Goal: Contribute content: Contribute content

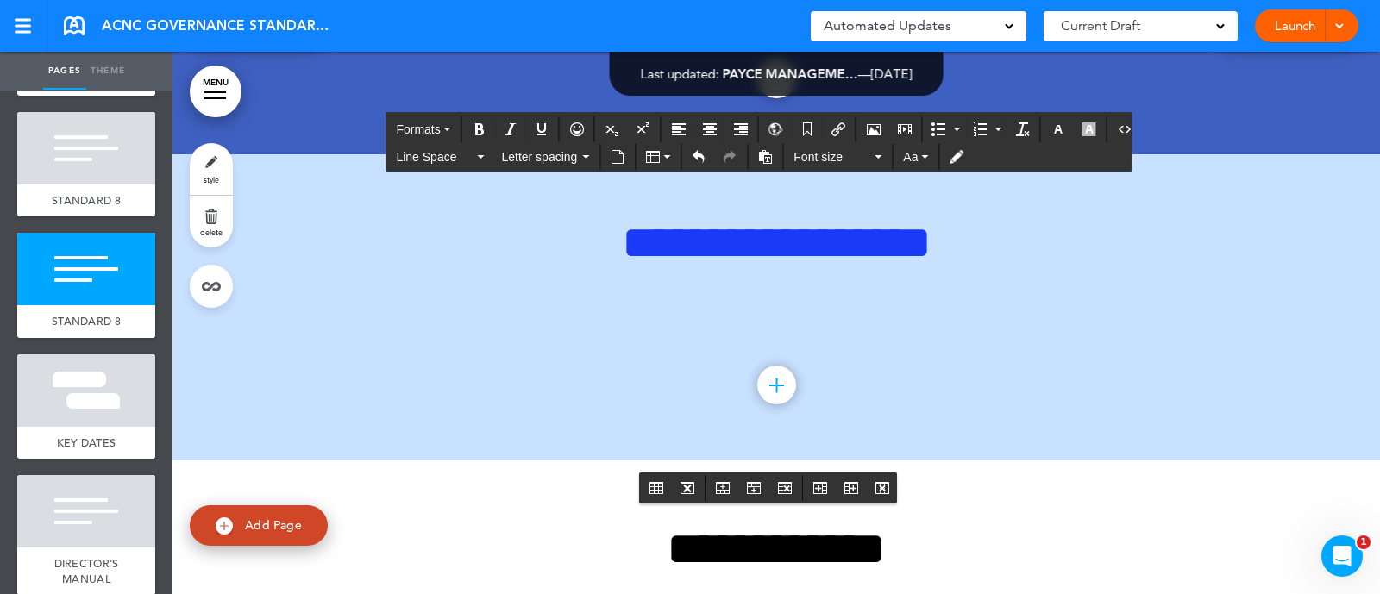
scroll to position [26195, 0]
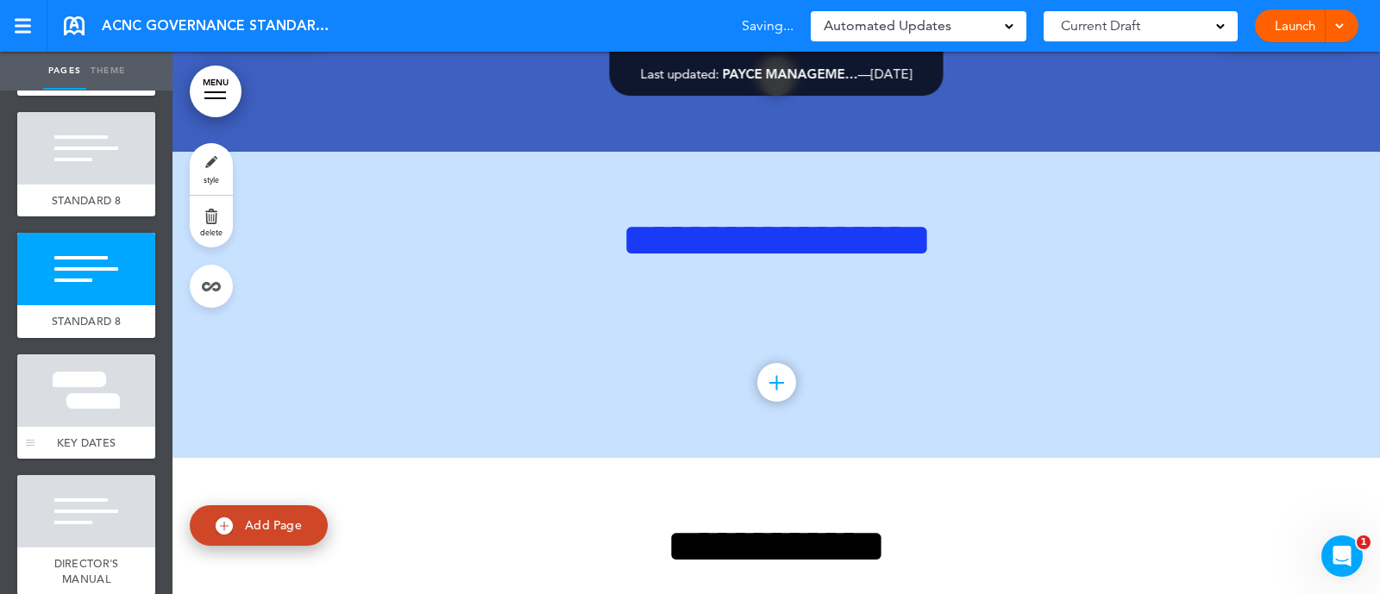
click at [92, 416] on div at bounding box center [86, 390] width 138 height 72
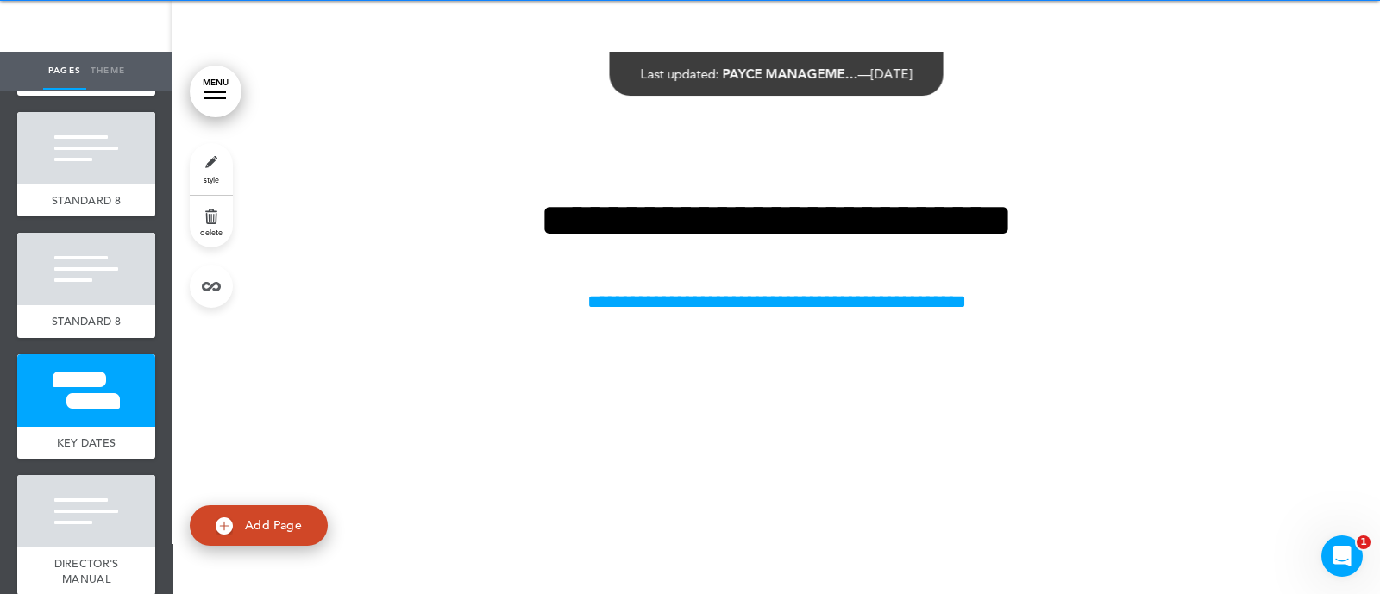
scroll to position [28461, 0]
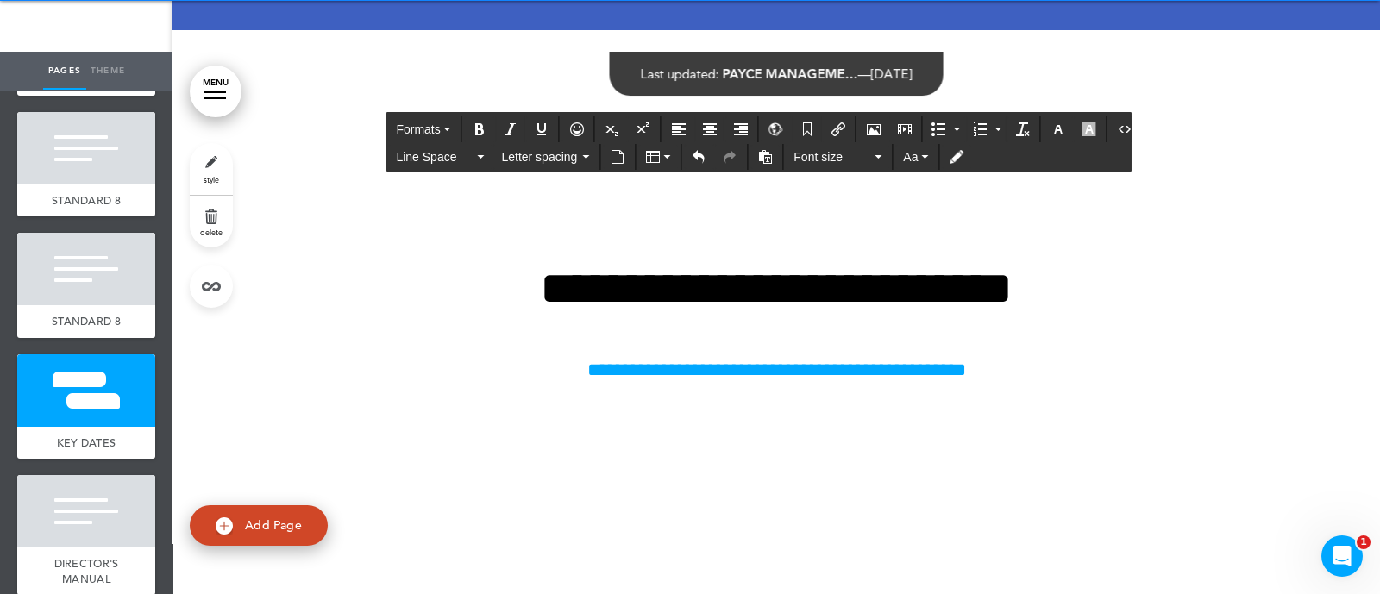
scroll to position [28568, 0]
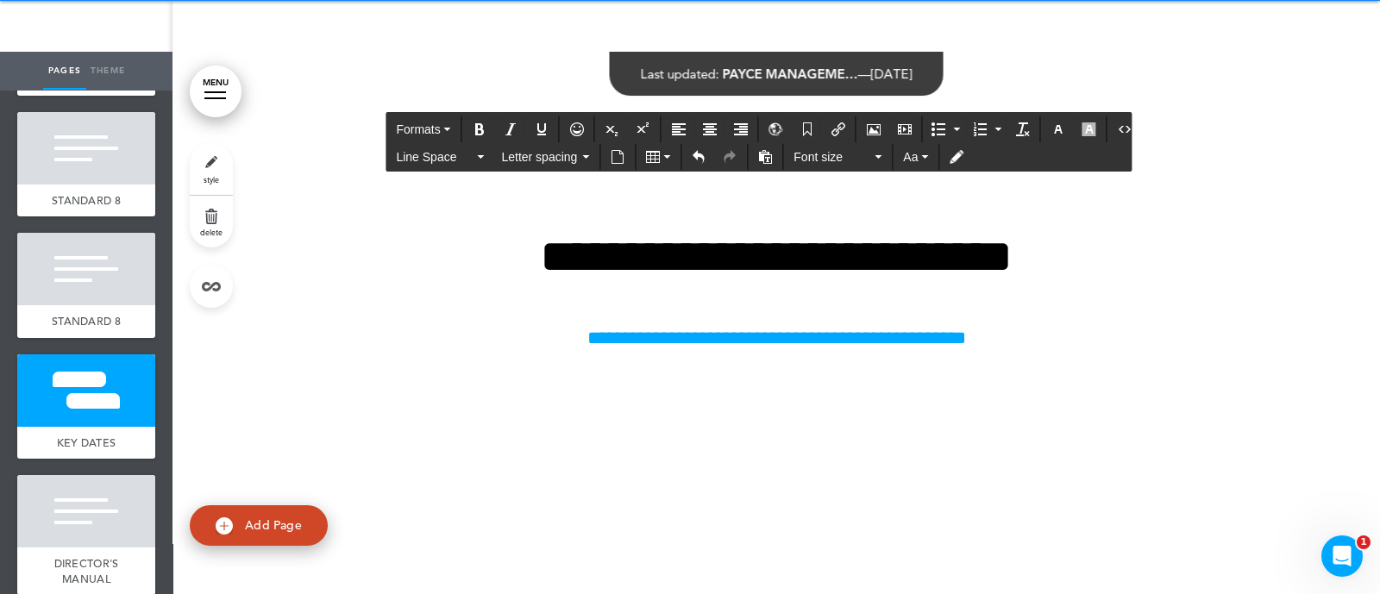
click at [708, 128] on icon "Align center" at bounding box center [710, 129] width 14 height 14
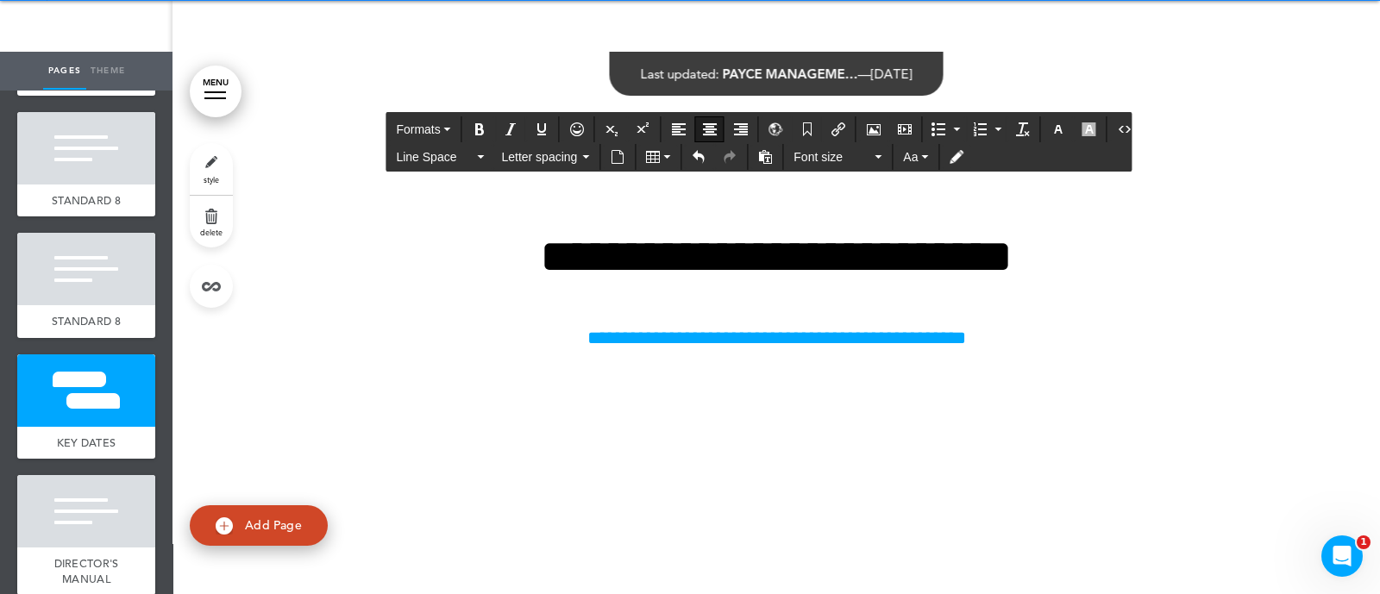
click at [478, 141] on div "Bold" at bounding box center [479, 129] width 29 height 26
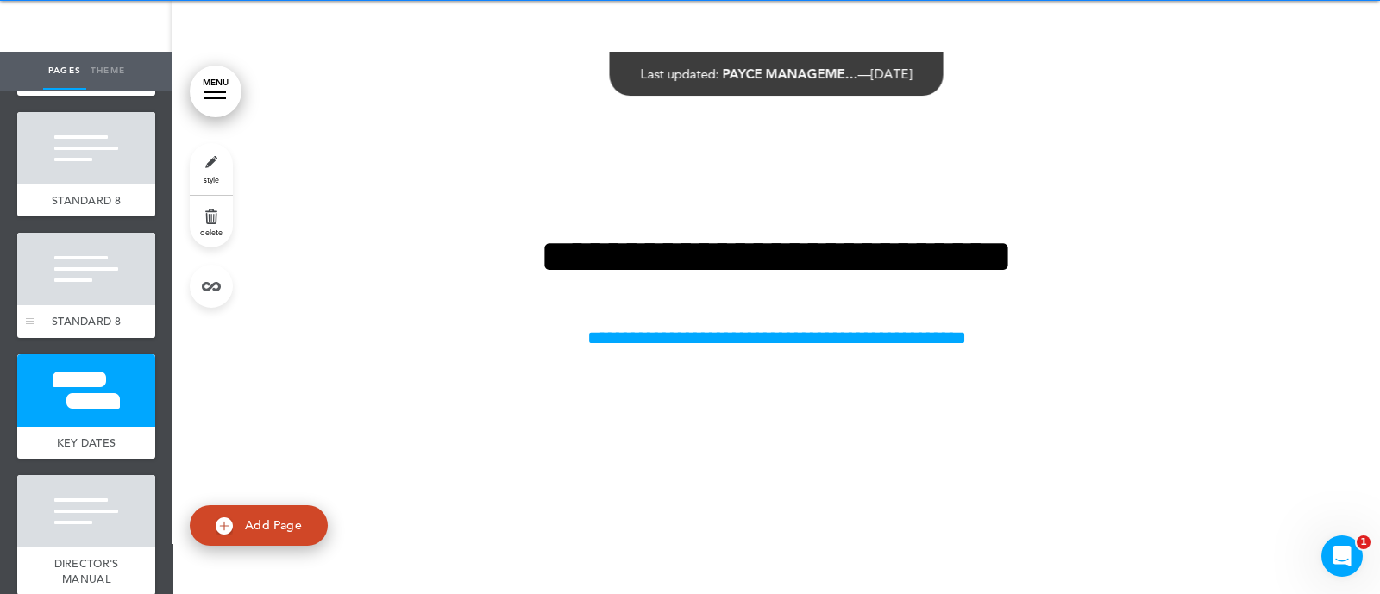
click at [88, 297] on div at bounding box center [86, 269] width 138 height 72
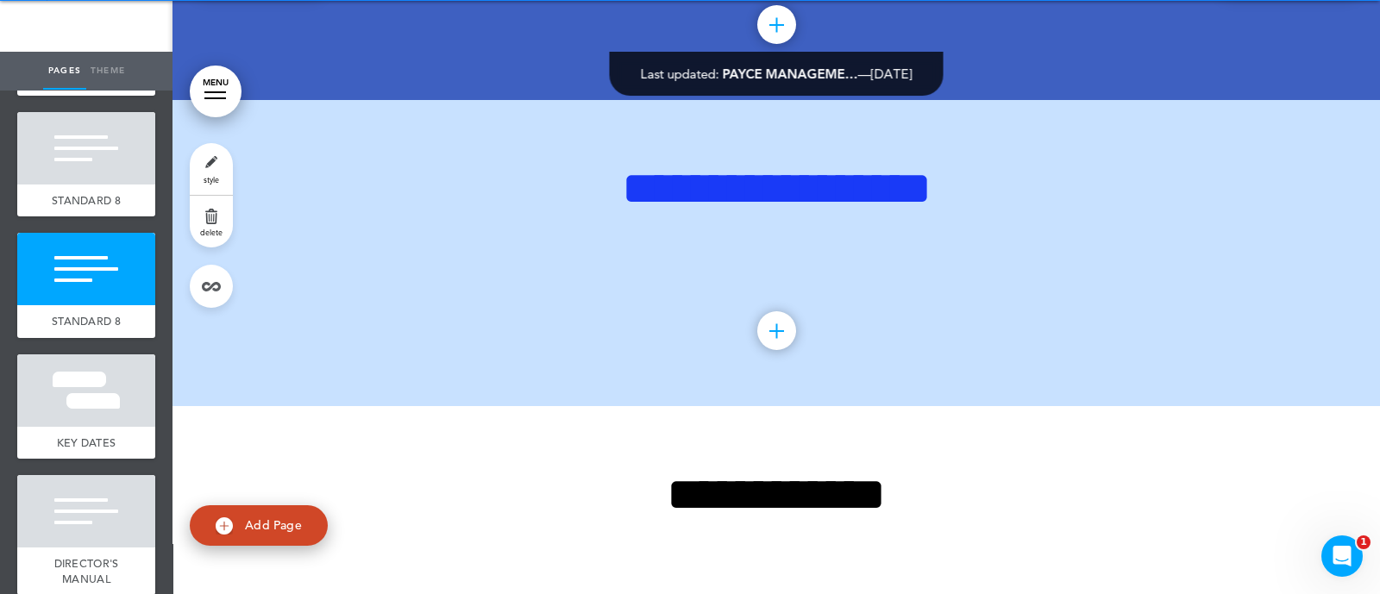
scroll to position [26338, 0]
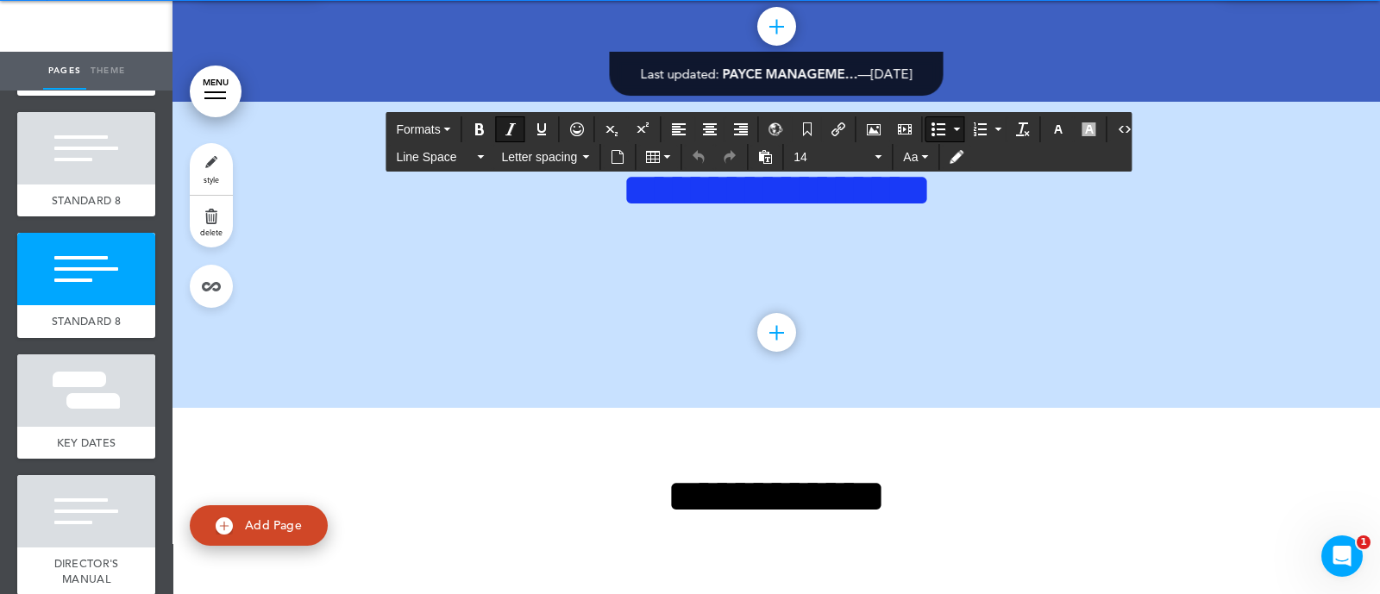
click at [833, 134] on icon "Insert/edit airmason link" at bounding box center [838, 129] width 14 height 14
type input "**********"
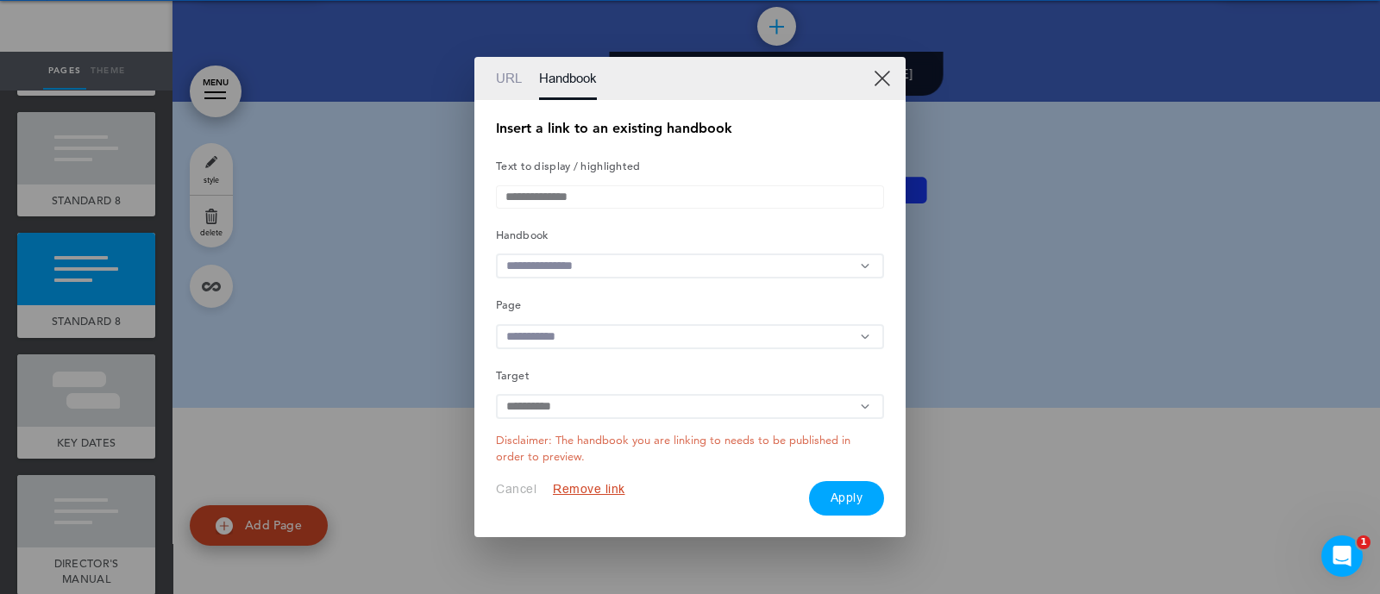
click at [506, 61] on link "URL" at bounding box center [509, 78] width 26 height 43
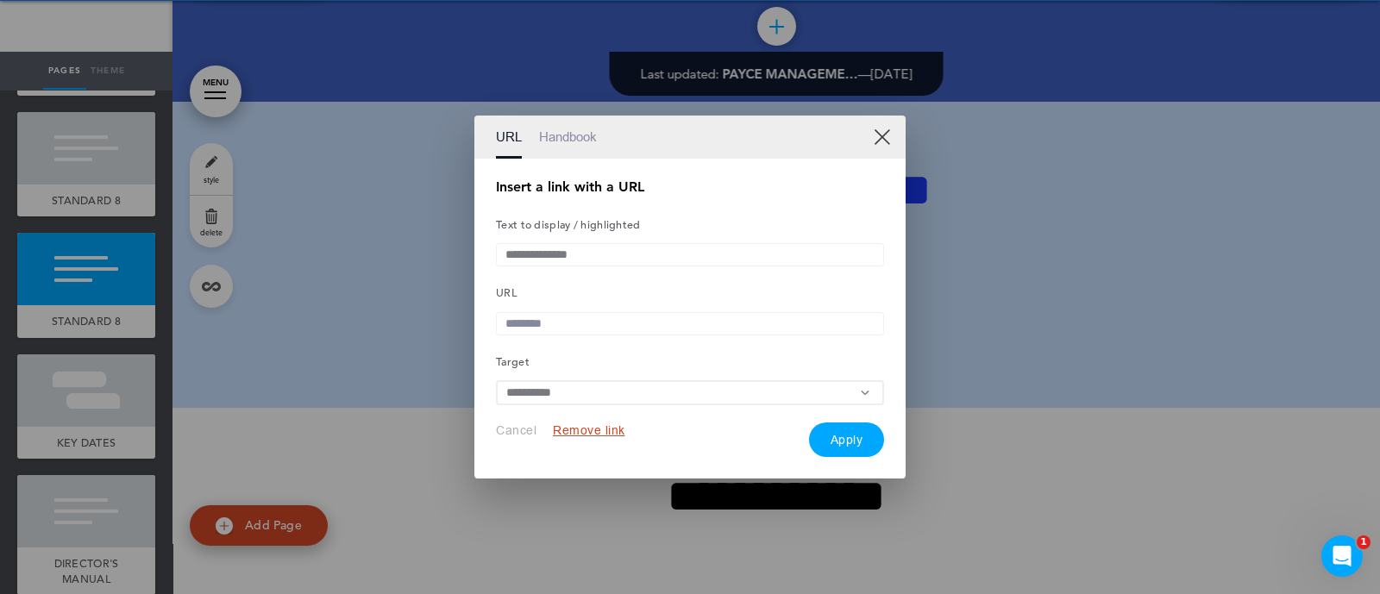
click at [548, 335] on input "text" at bounding box center [690, 323] width 388 height 23
paste input "**********"
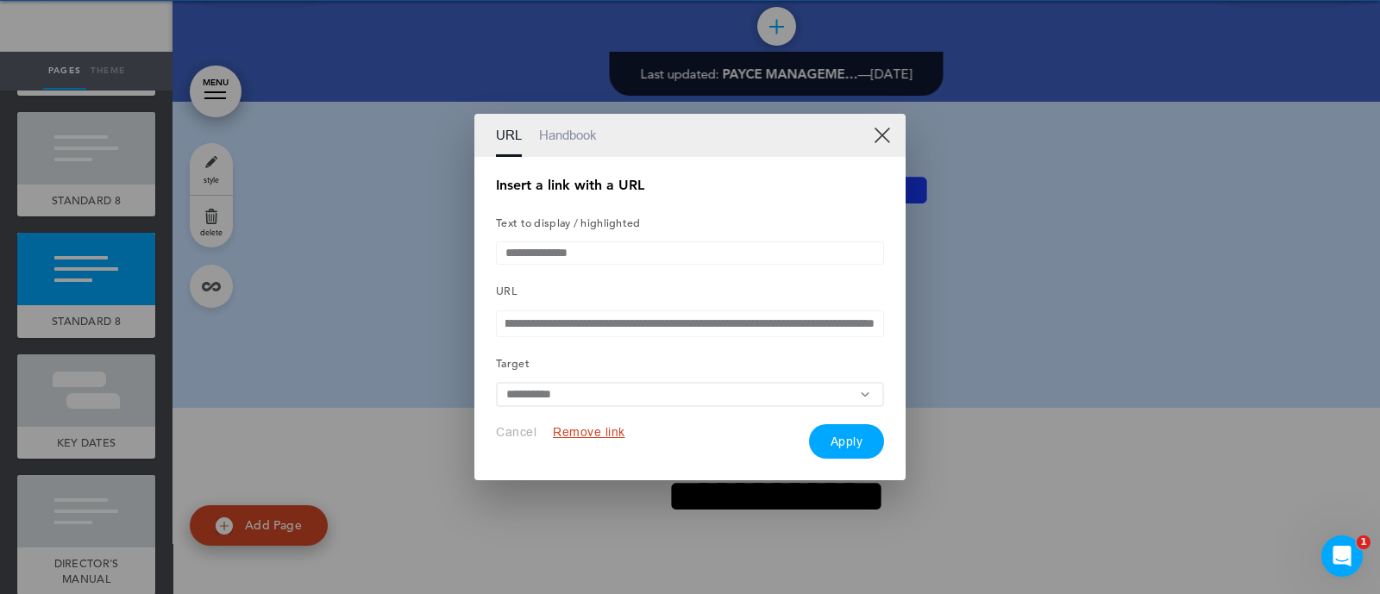
type input "**********"
click at [835, 450] on button "Apply" at bounding box center [847, 441] width 76 height 34
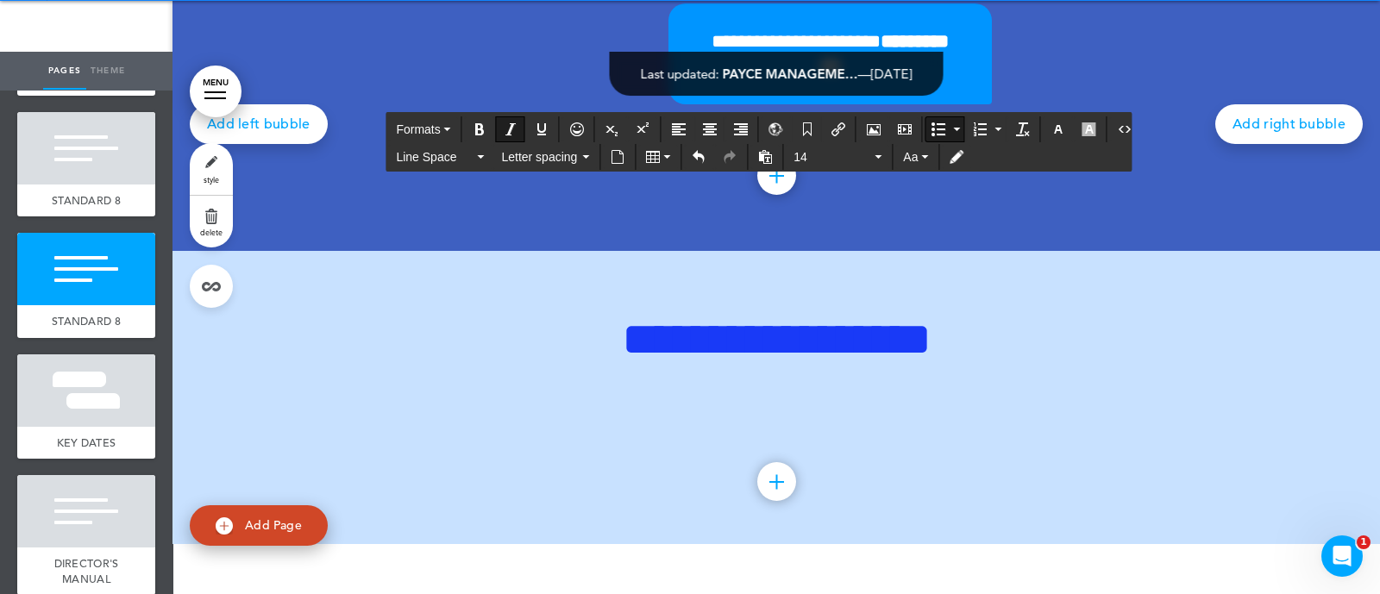
scroll to position [26187, 0]
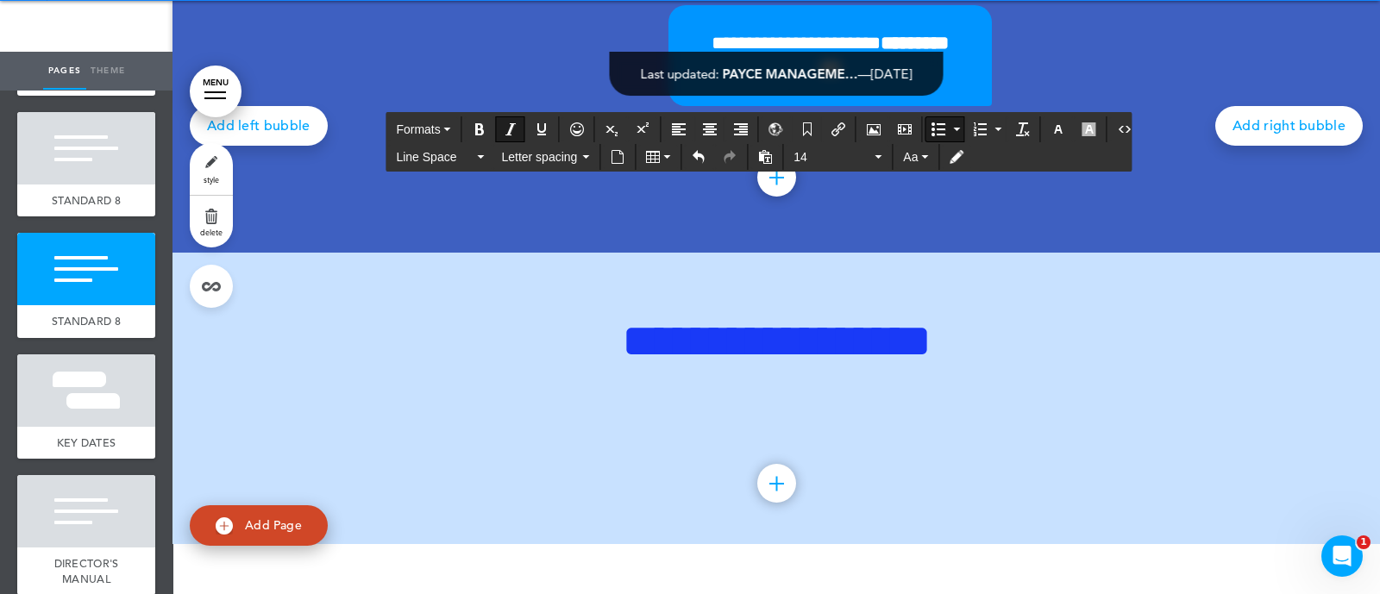
click at [834, 129] on icon "Insert/edit airmason link" at bounding box center [838, 129] width 14 height 14
type input "**********"
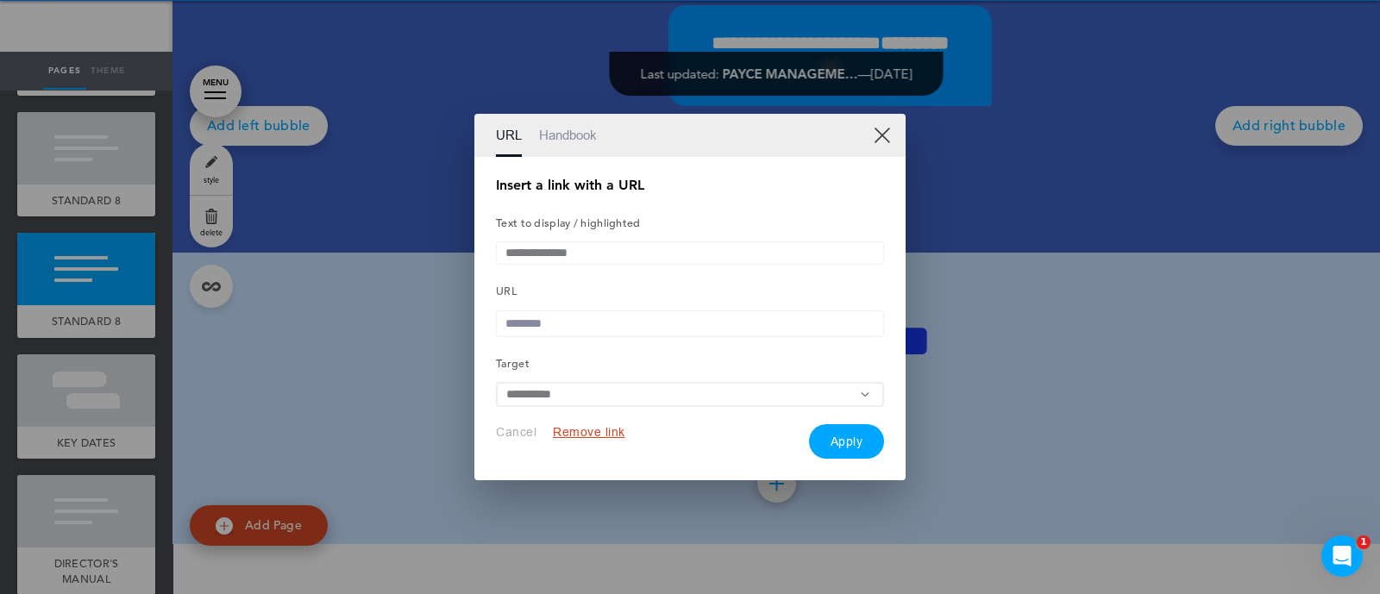
click at [586, 321] on input "text" at bounding box center [690, 323] width 388 height 27
paste input "**********"
type input "**********"
click at [847, 435] on button "Apply" at bounding box center [847, 441] width 76 height 34
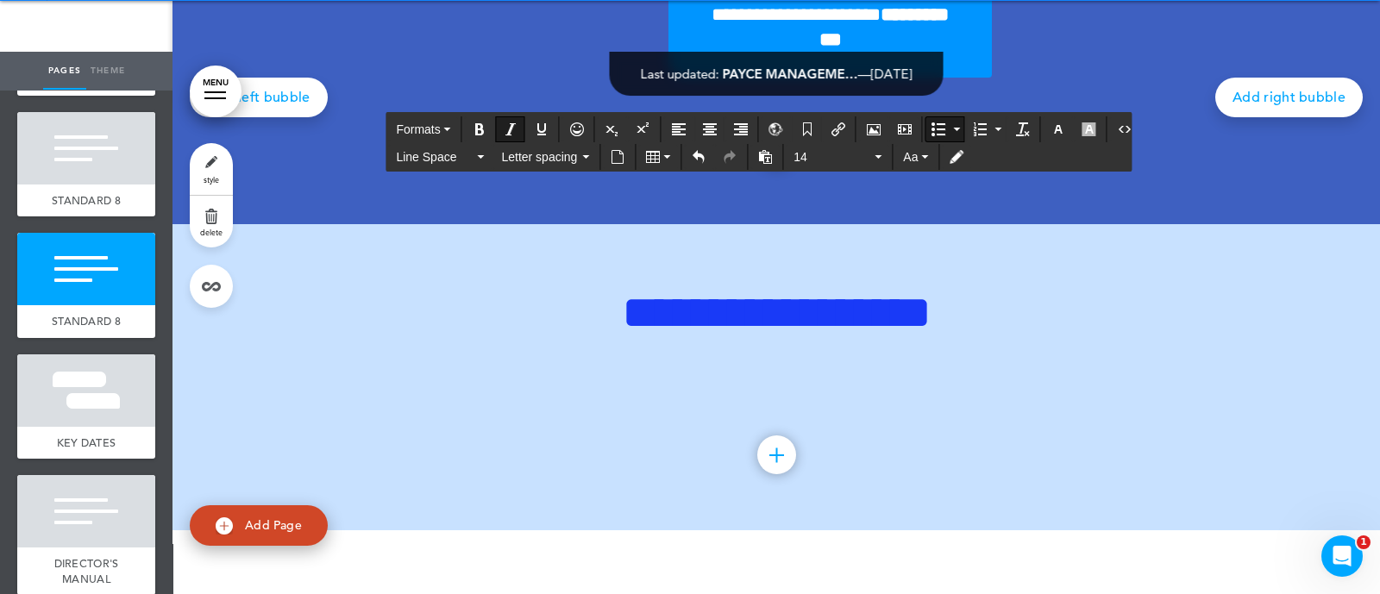
scroll to position [26217, 0]
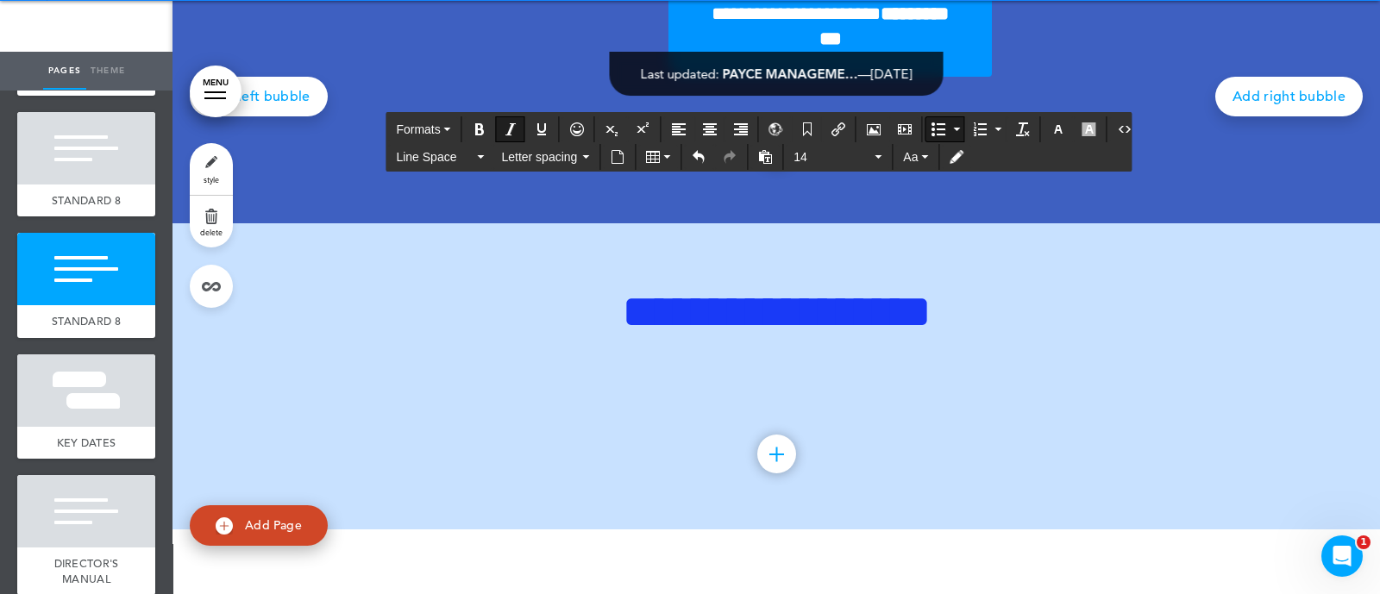
click at [841, 135] on button "Insert/edit airmason link" at bounding box center [838, 129] width 28 height 24
type input "**********"
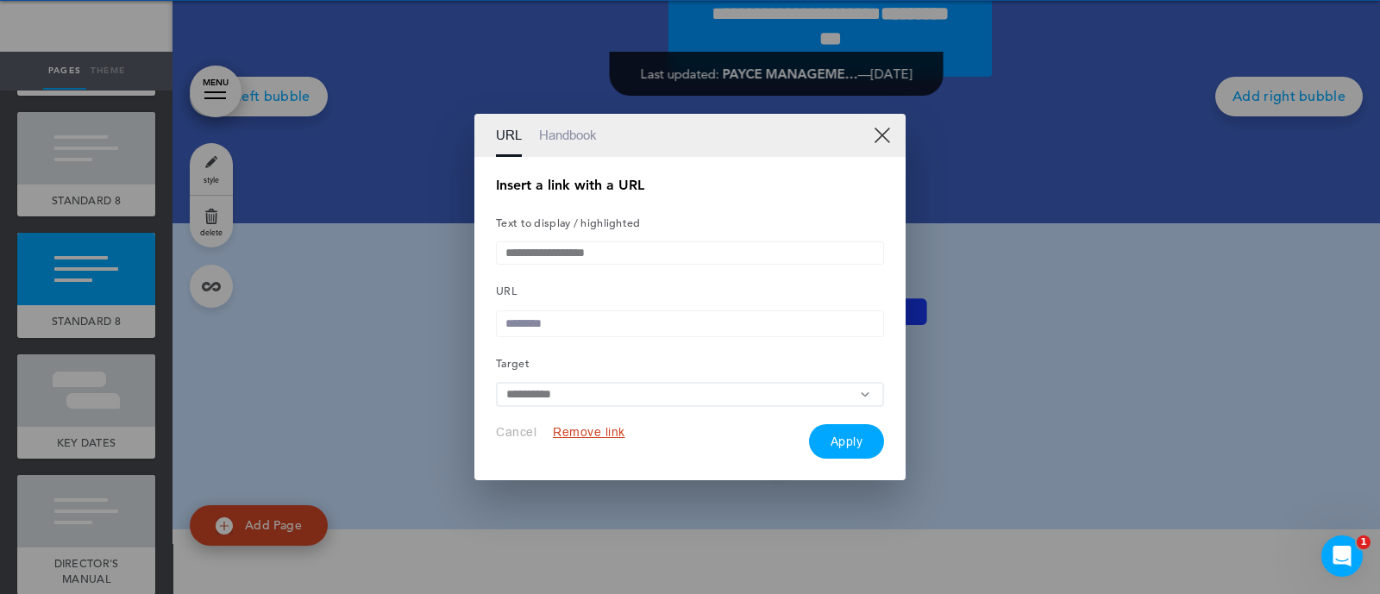
click at [560, 143] on link "Handbook" at bounding box center [568, 135] width 58 height 43
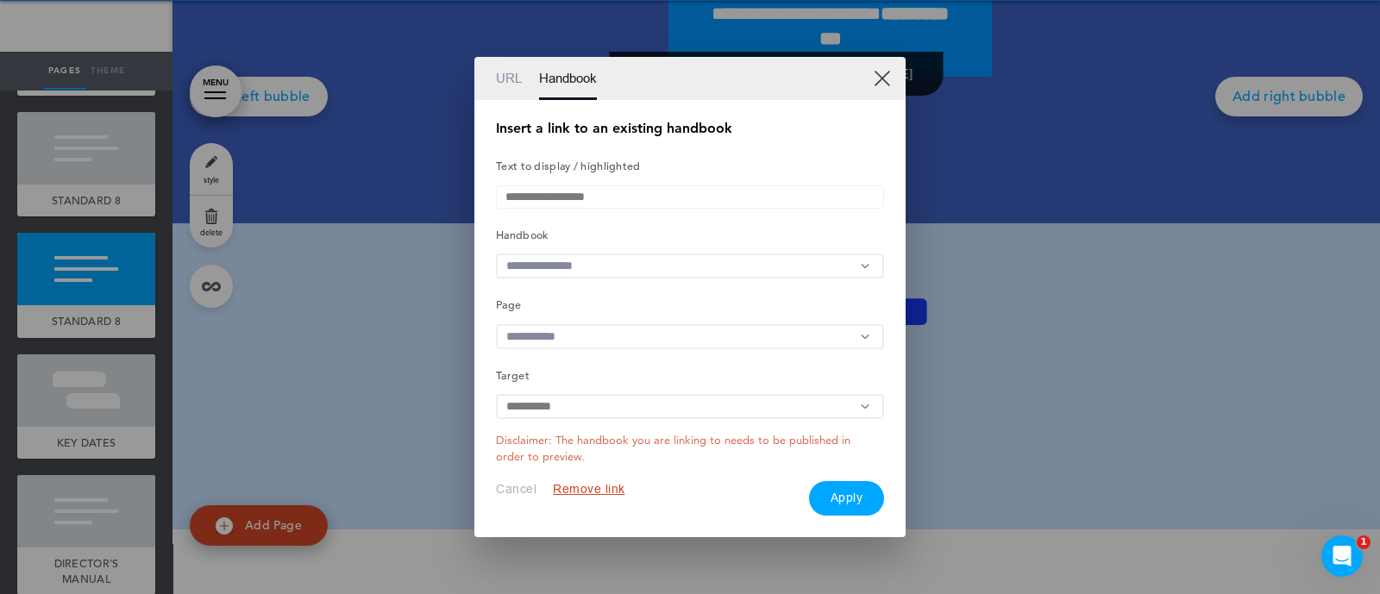
click at [567, 273] on input "text" at bounding box center [690, 266] width 388 height 25
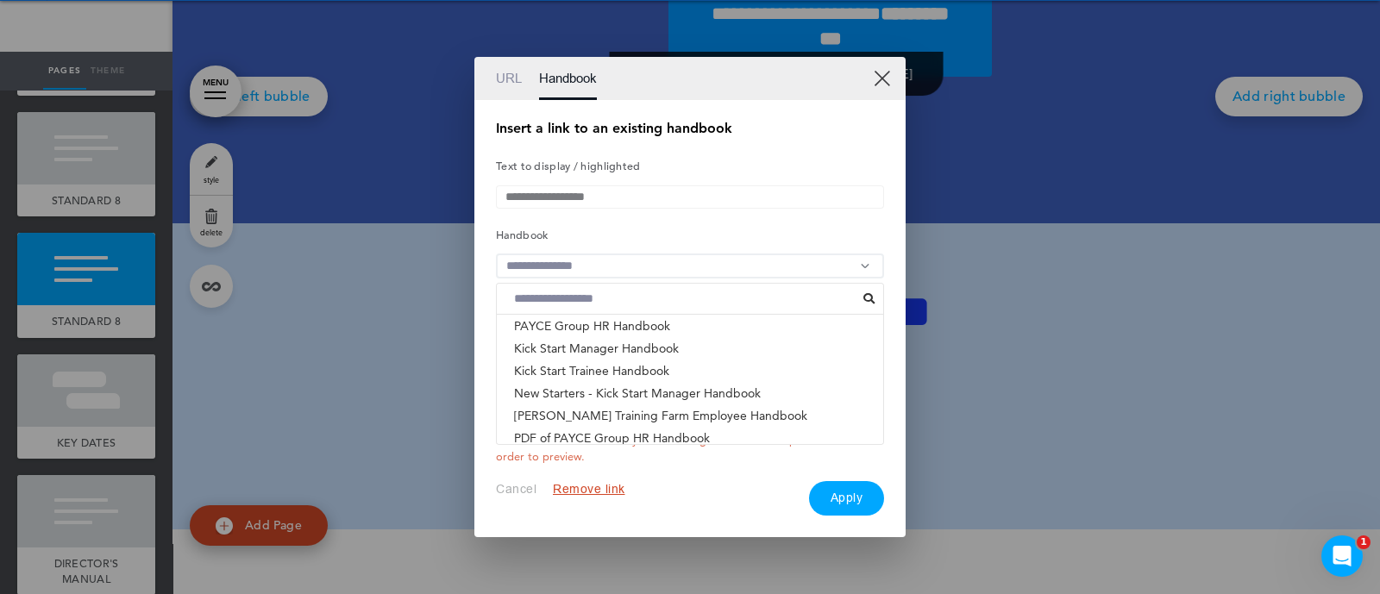
click at [585, 449] on li "ACNC GOVERNANCE STANDARDS - PAYCE FOUNDATION & PHI..." at bounding box center [690, 460] width 386 height 22
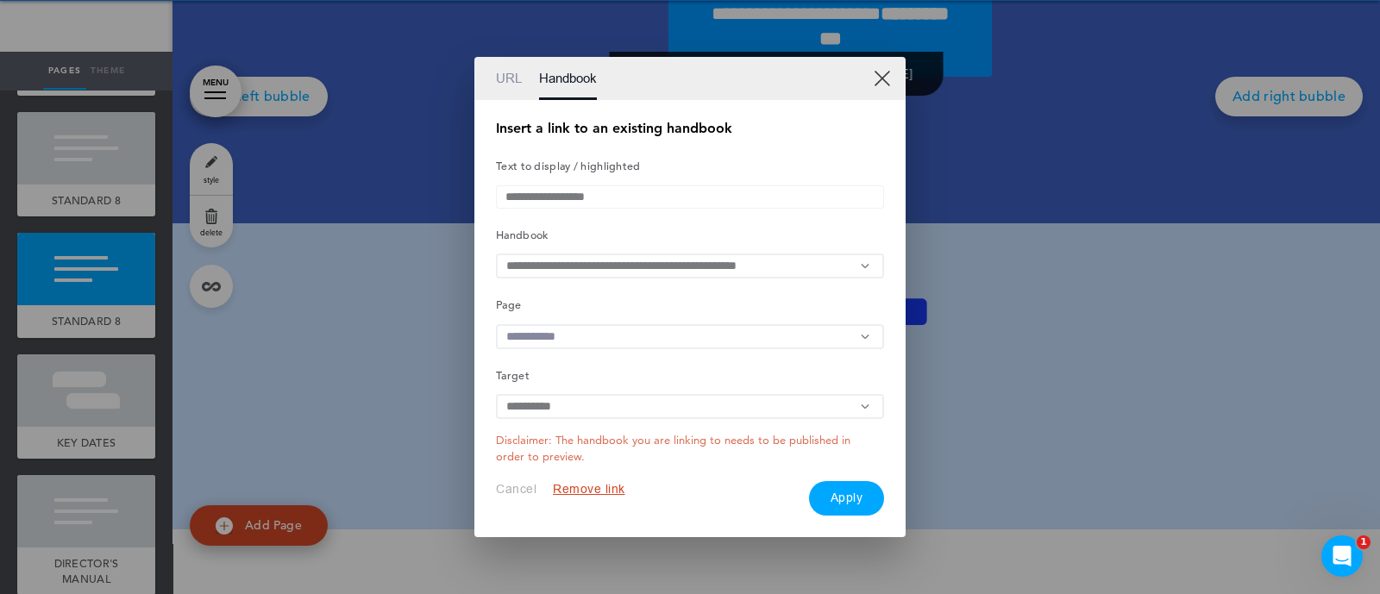
click at [597, 345] on input "text" at bounding box center [690, 336] width 388 height 25
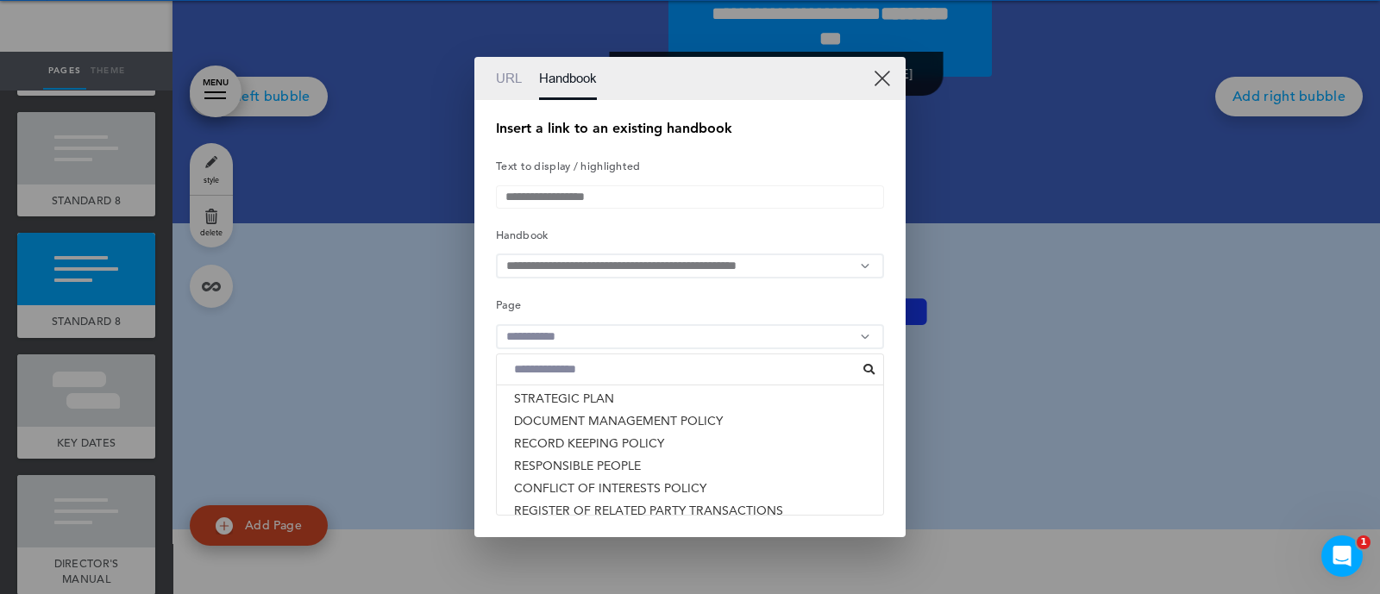
scroll to position [426, 0]
click at [604, 466] on li "RESPONSIBLE PEOPLE" at bounding box center [690, 464] width 386 height 22
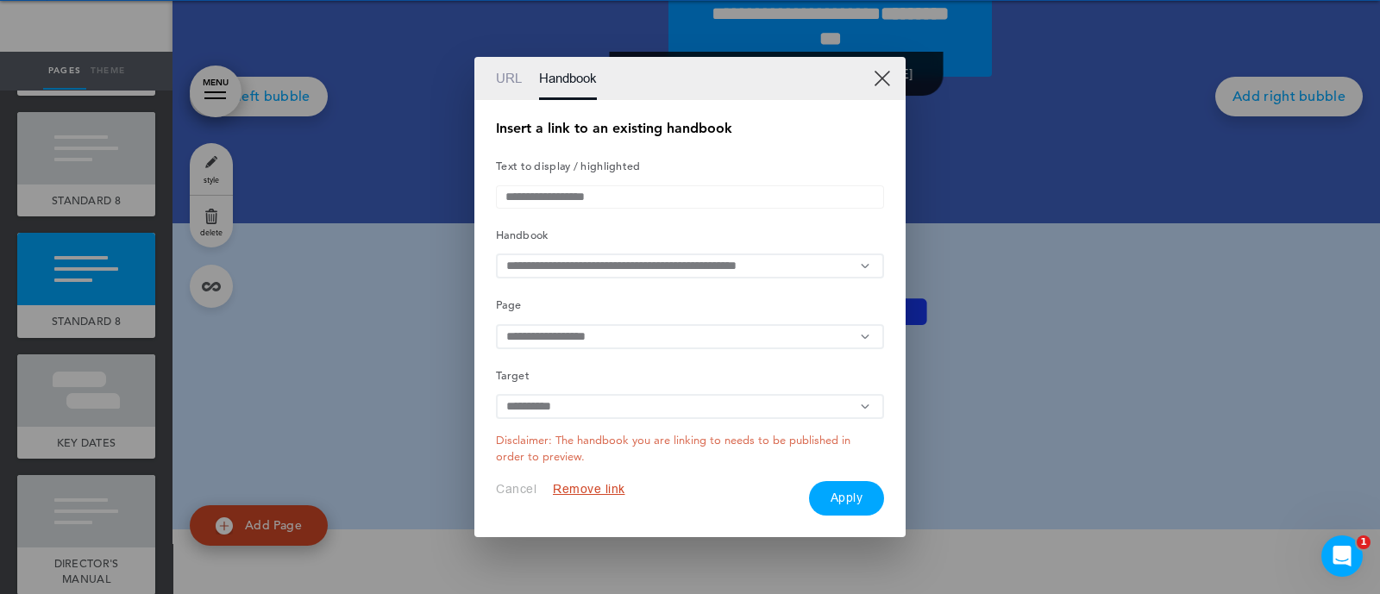
click at [850, 498] on button "Apply" at bounding box center [847, 498] width 76 height 34
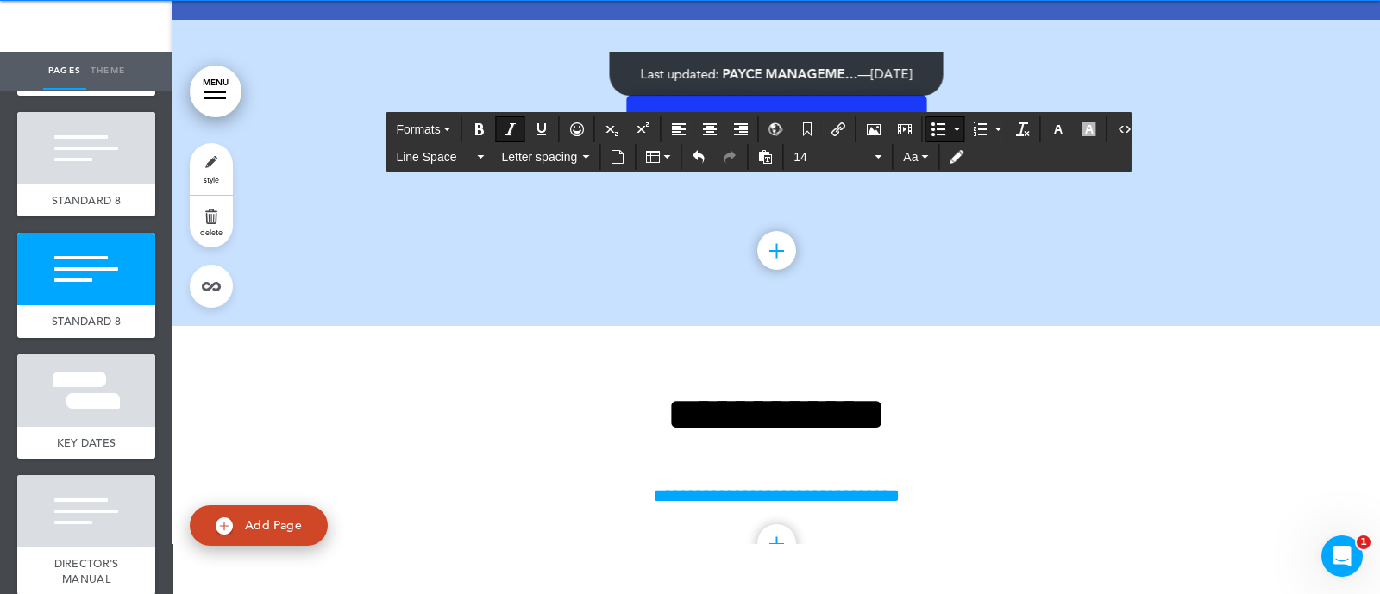
scroll to position [26422, 0]
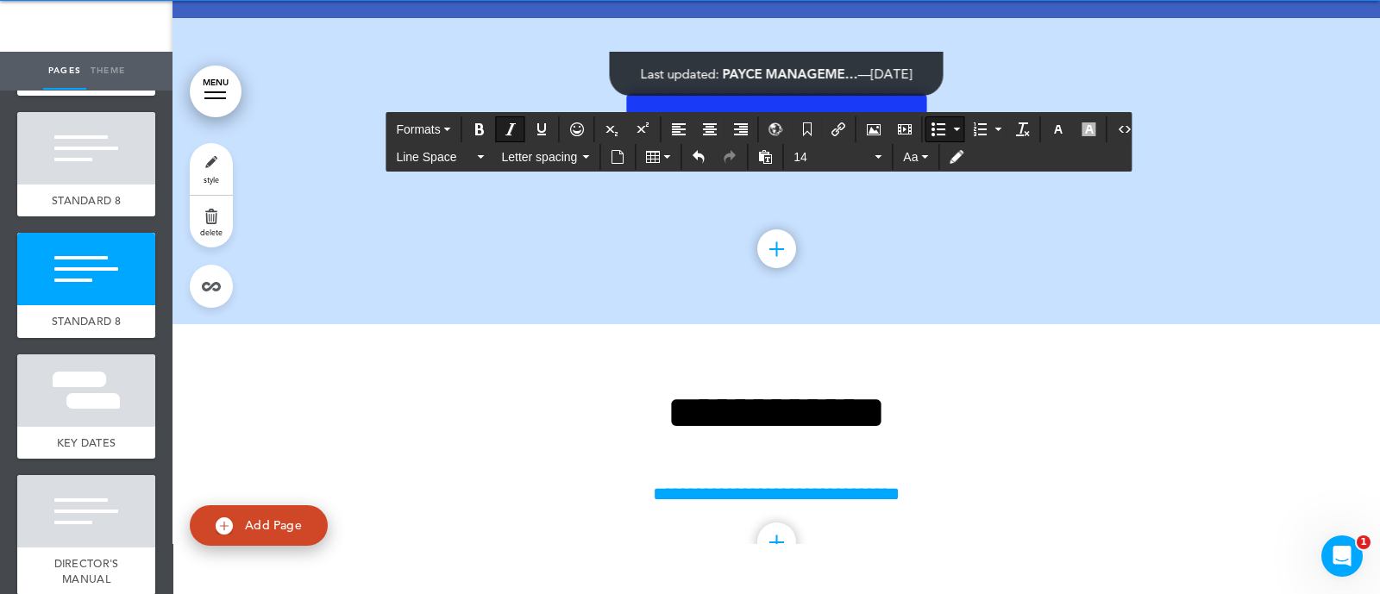
click at [831, 130] on icon "Insert/edit airmason link" at bounding box center [838, 129] width 14 height 14
type input "**********"
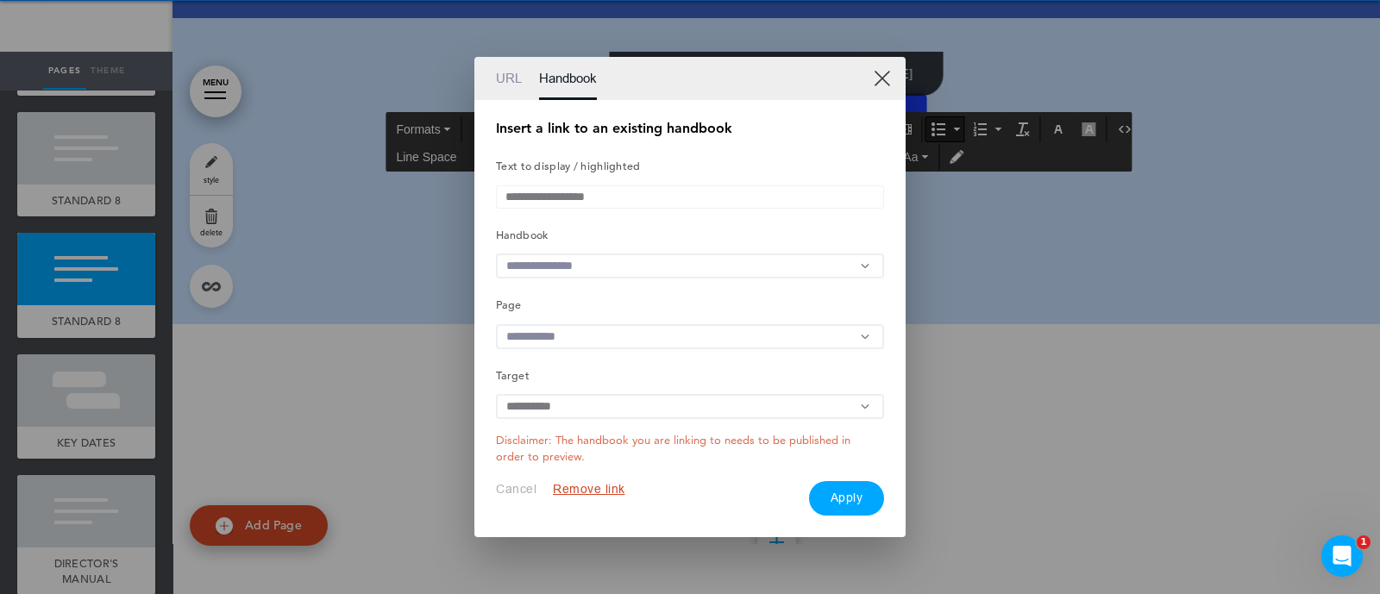
click at [603, 267] on input "text" at bounding box center [690, 266] width 388 height 25
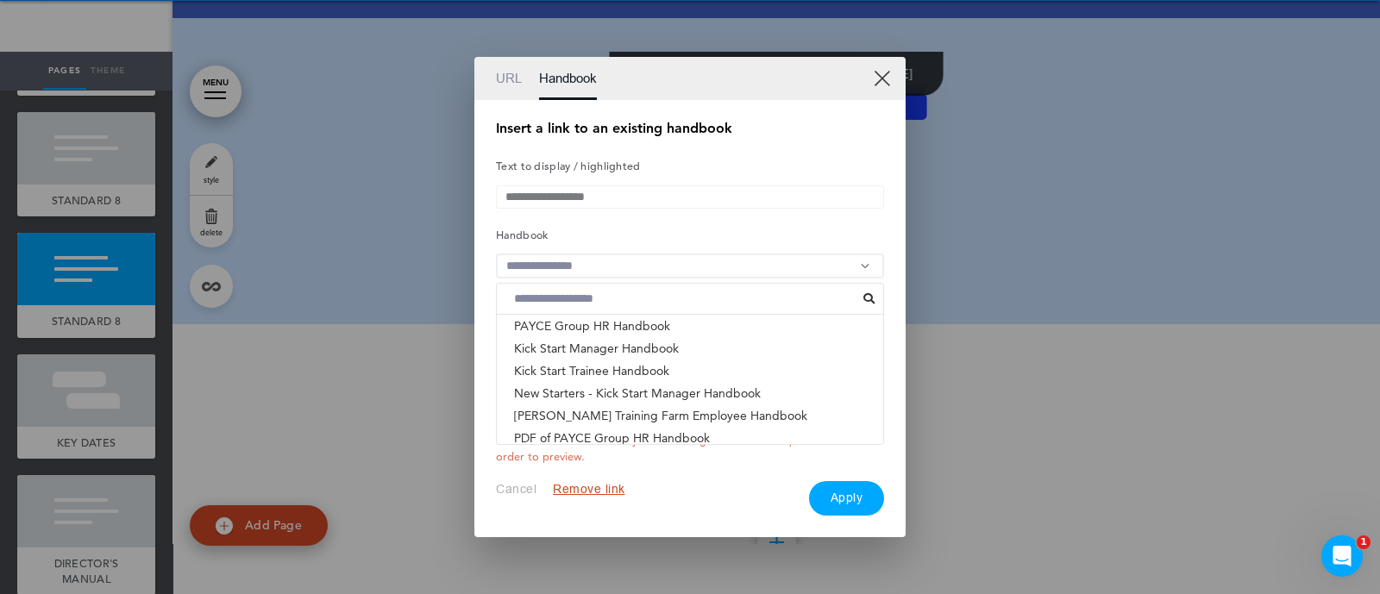
click at [548, 449] on li "ACNC GOVERNANCE STANDARDS - PAYCE FOUNDATION & PHI..." at bounding box center [690, 460] width 386 height 22
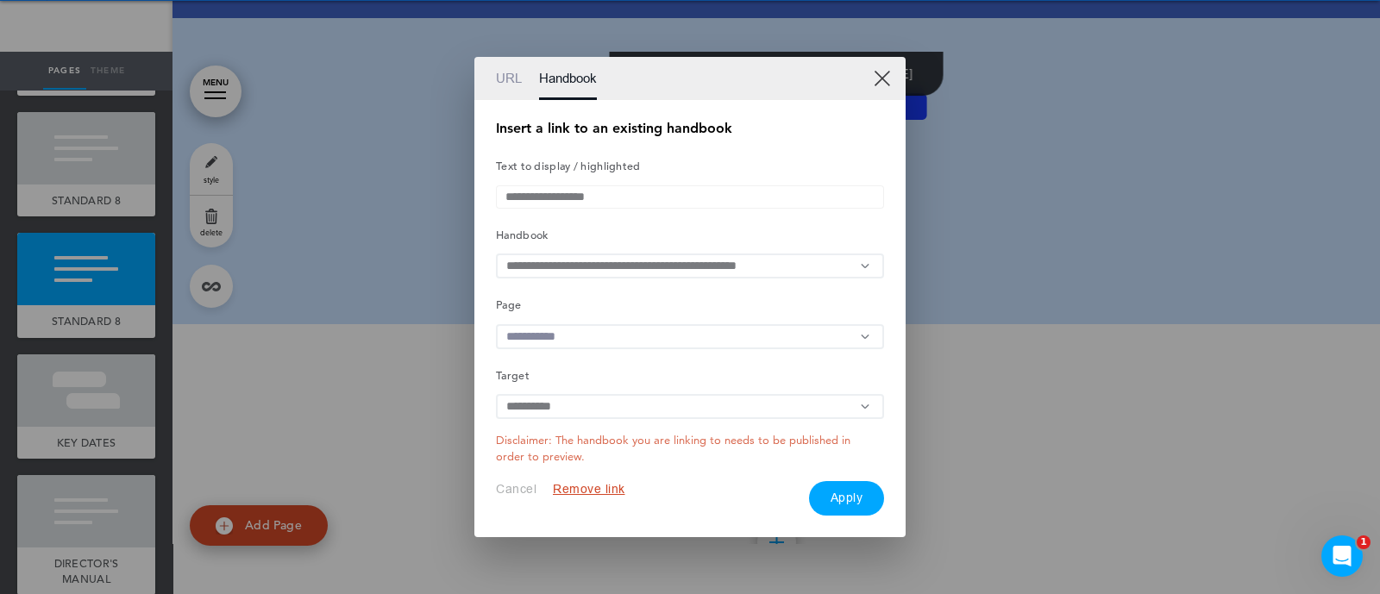
click at [584, 329] on input "text" at bounding box center [690, 336] width 388 height 25
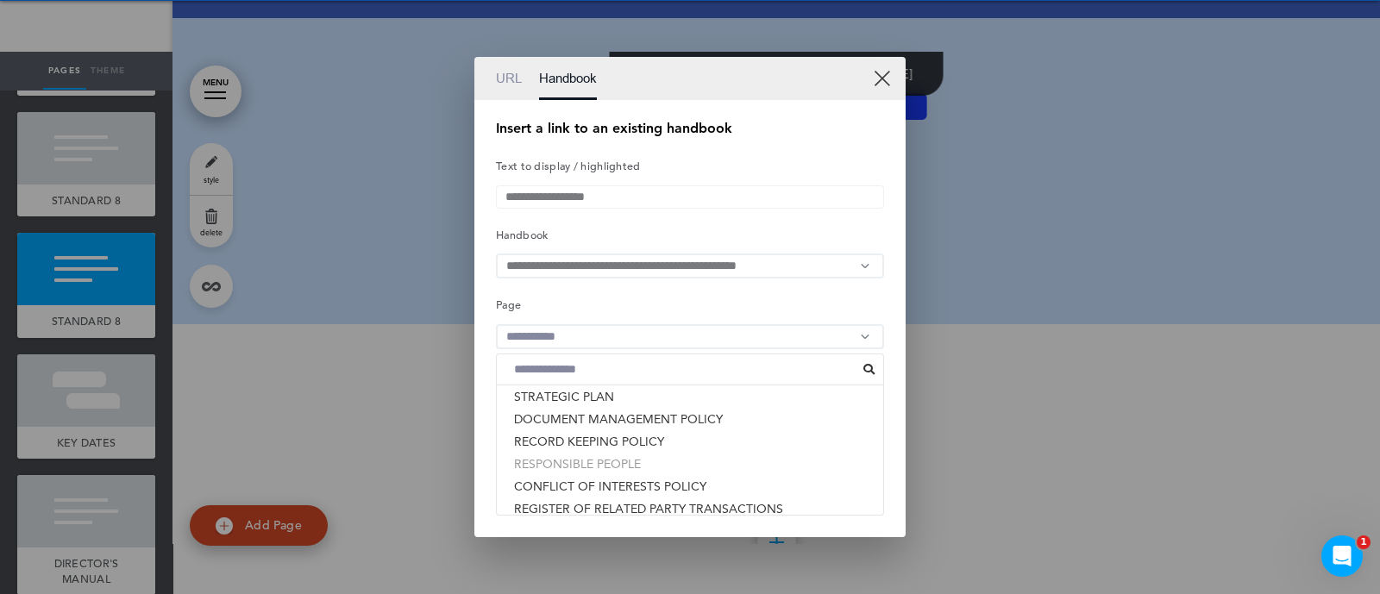
click at [553, 466] on li "RESPONSIBLE PEOPLE" at bounding box center [690, 464] width 386 height 22
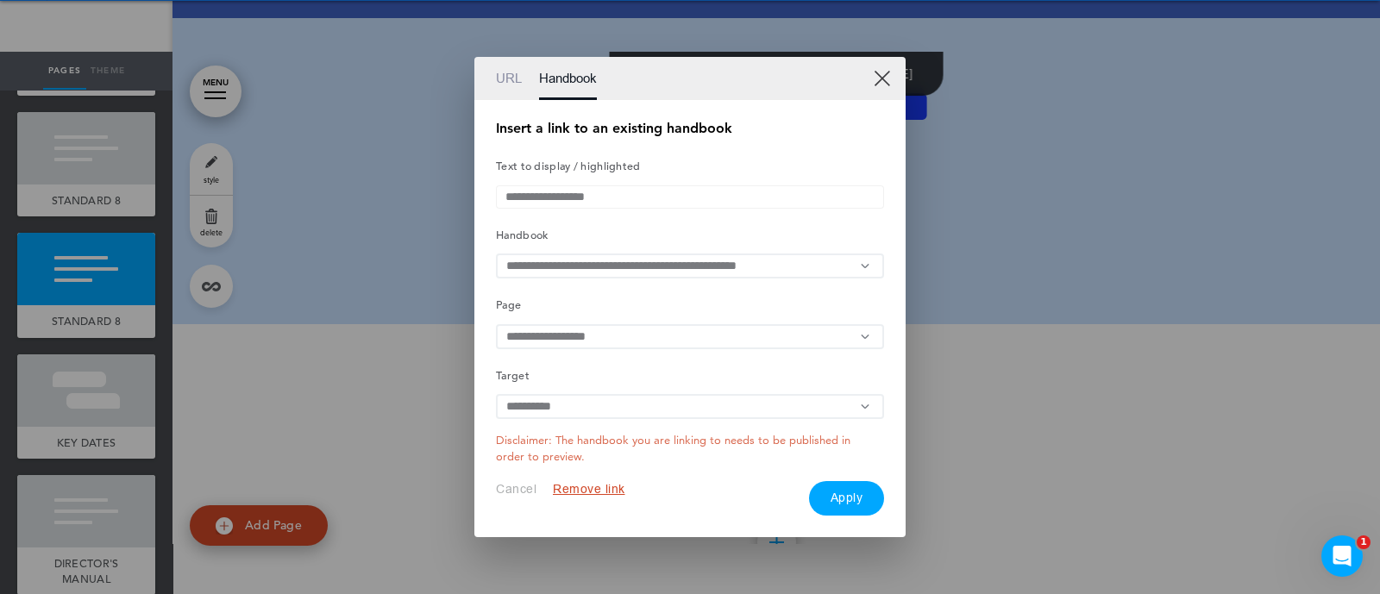
click at [850, 510] on button "Apply" at bounding box center [847, 498] width 76 height 34
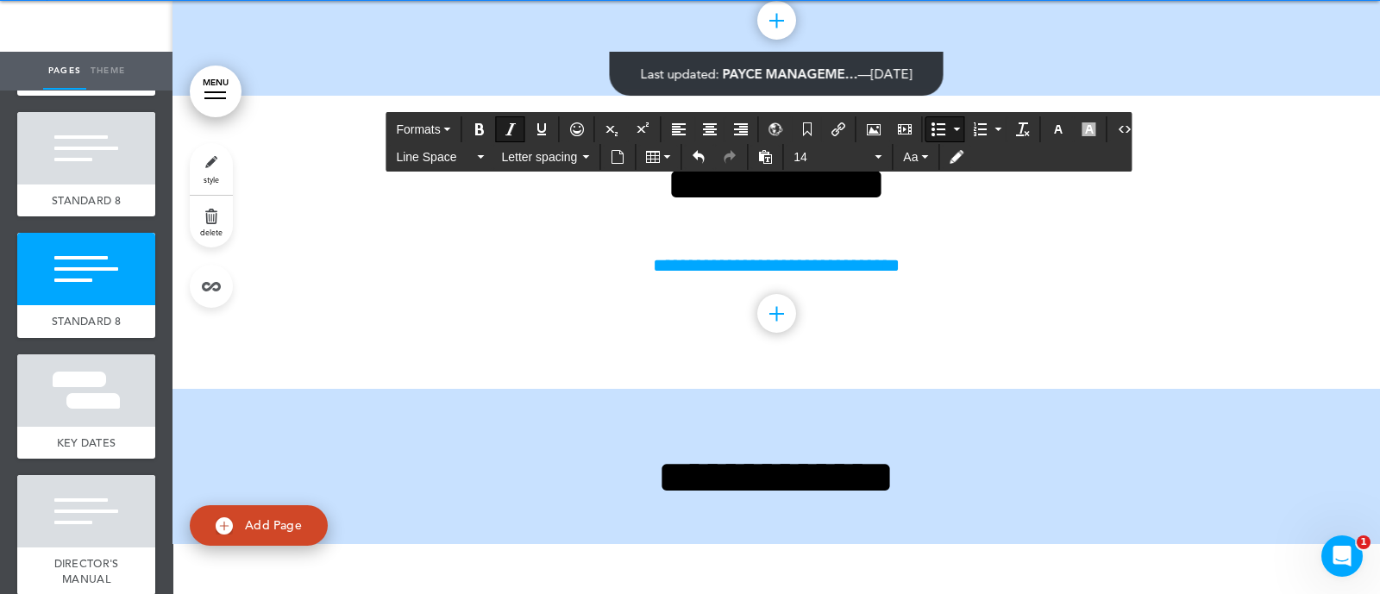
scroll to position [26651, 0]
click at [836, 122] on icon "Insert/edit airmason link" at bounding box center [838, 129] width 14 height 14
type input "**********"
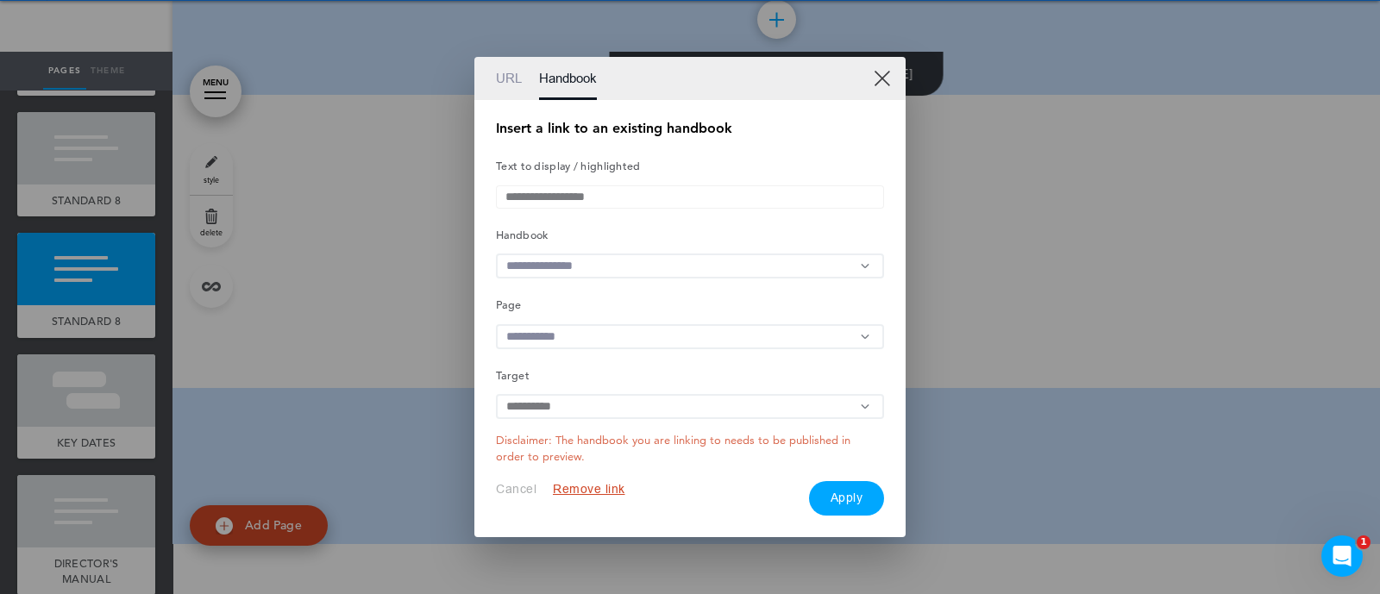
click at [629, 273] on input "text" at bounding box center [690, 266] width 388 height 25
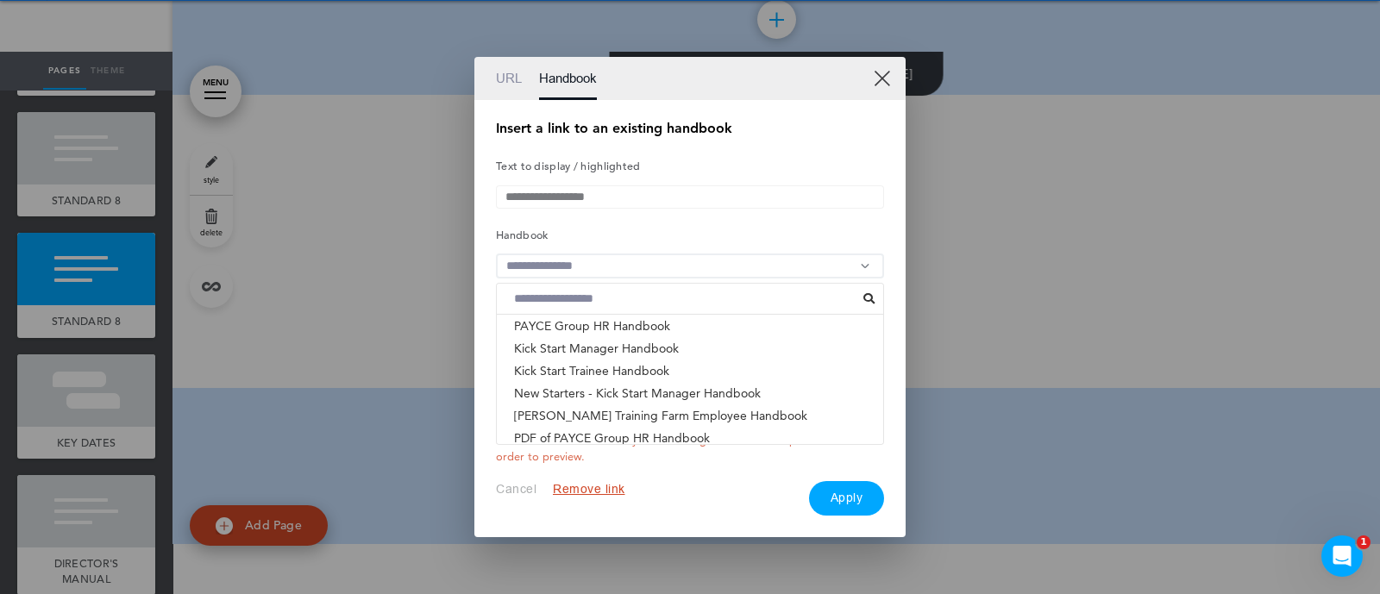
click at [554, 449] on li "ACNC GOVERNANCE STANDARDS - PAYCE FOUNDATION & PHI..." at bounding box center [690, 460] width 386 height 22
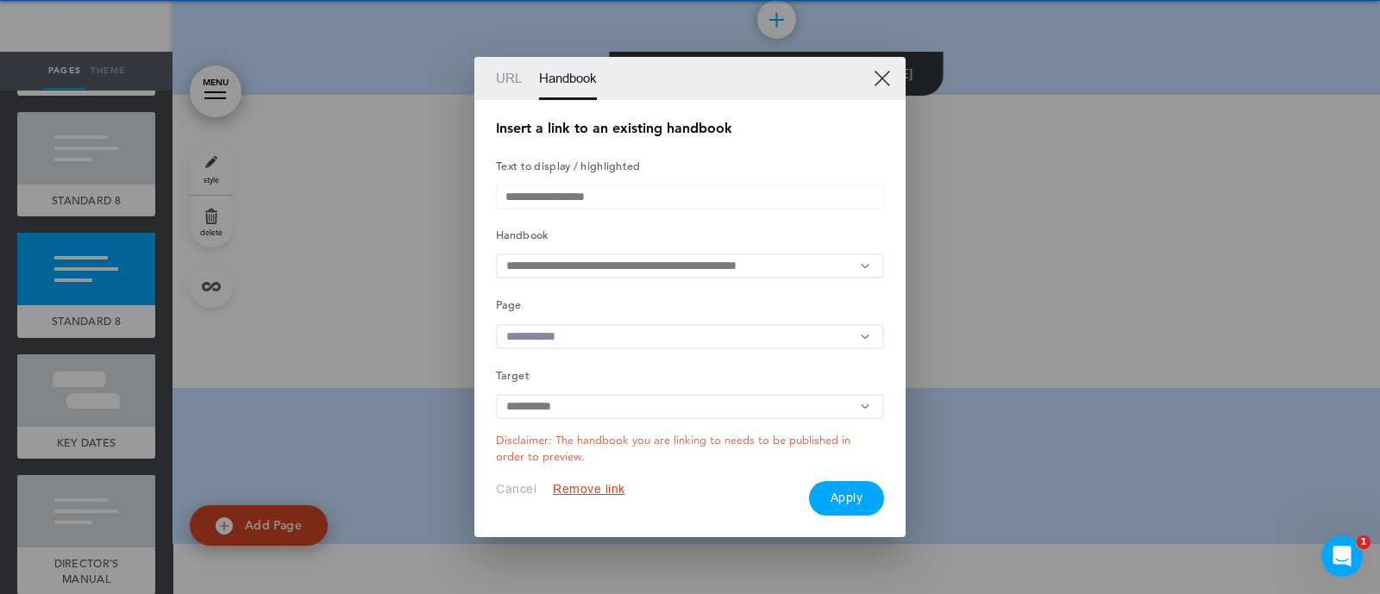
click at [590, 347] on input "text" at bounding box center [690, 336] width 388 height 25
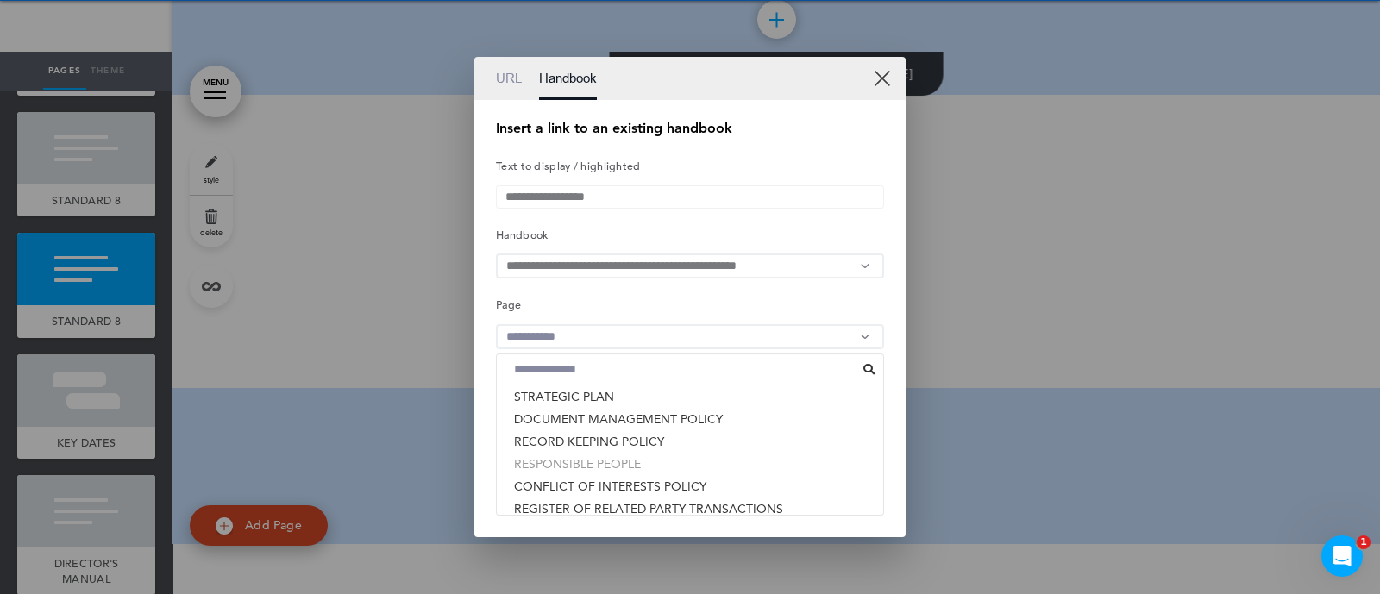
click at [617, 462] on li "RESPONSIBLE PEOPLE" at bounding box center [690, 464] width 386 height 22
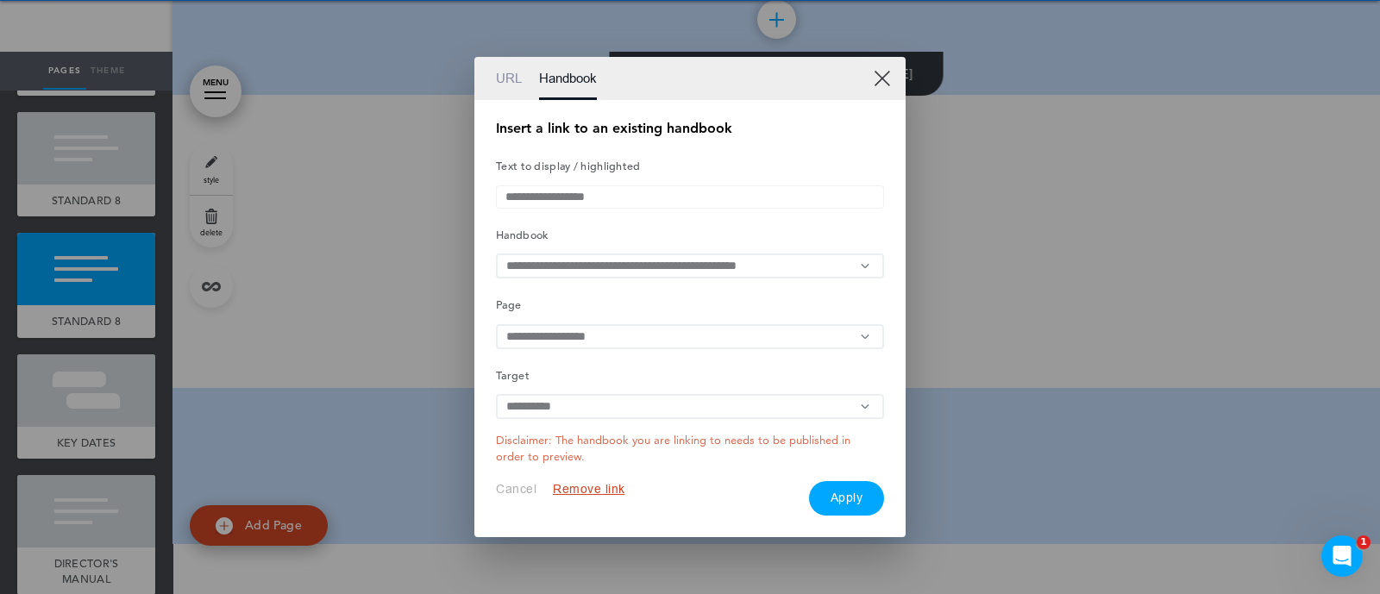
click at [842, 494] on button "Apply" at bounding box center [847, 498] width 76 height 34
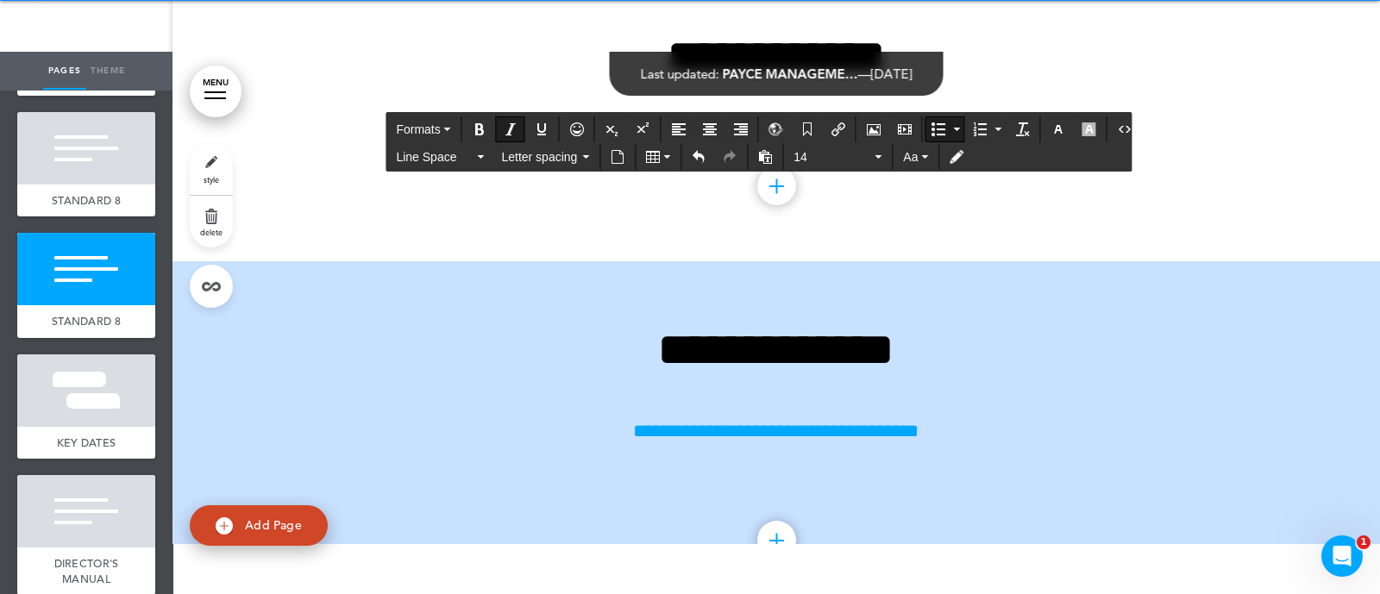
scroll to position [26780, 0]
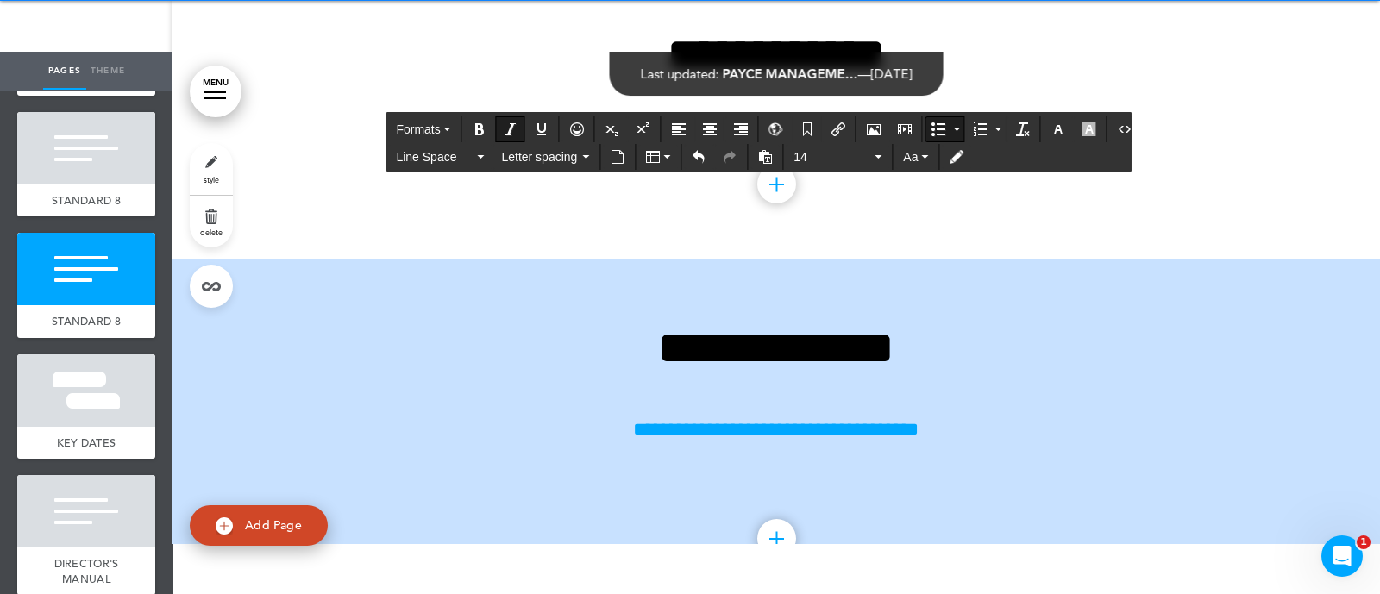
click at [836, 123] on icon "Insert/edit airmason link" at bounding box center [838, 129] width 14 height 14
type input "**********"
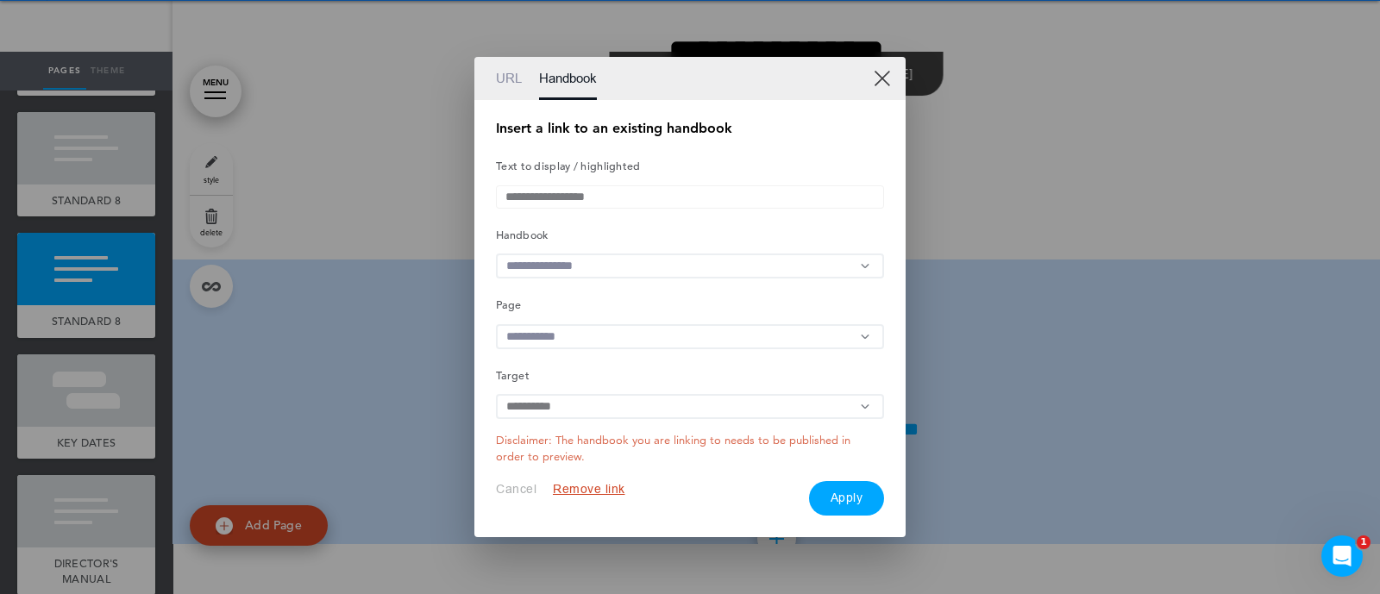
click at [573, 278] on input "text" at bounding box center [690, 266] width 388 height 25
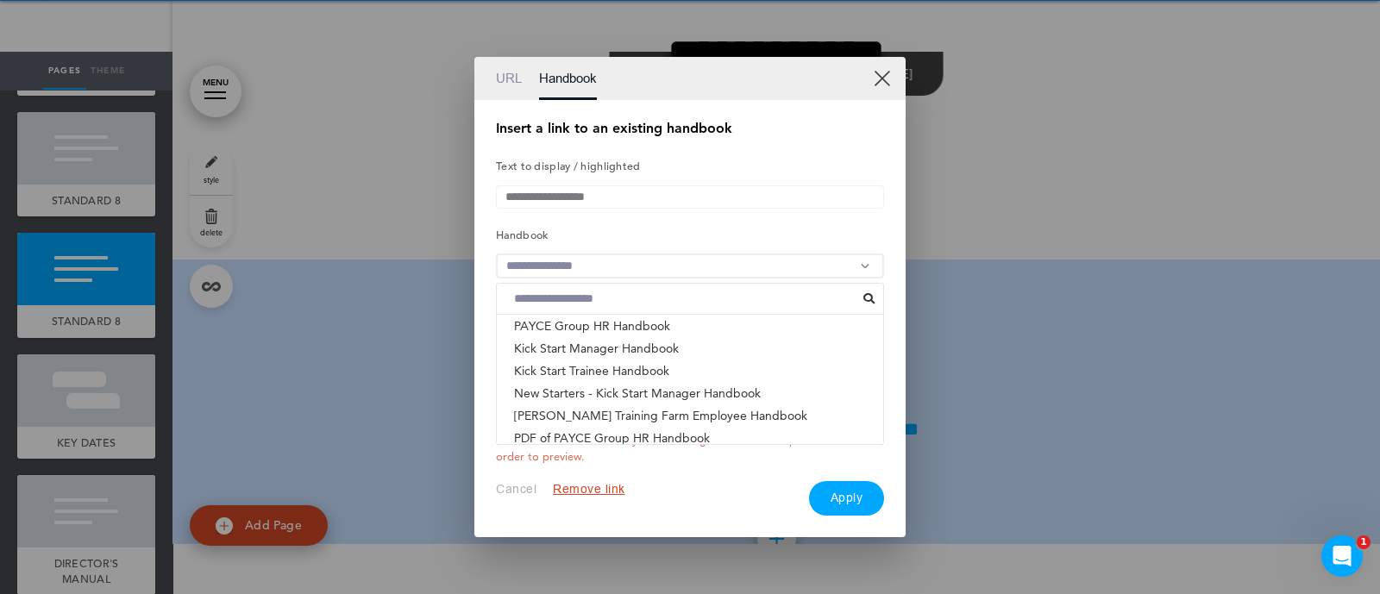
click at [537, 449] on li "ACNC GOVERNANCE STANDARDS - PAYCE FOUNDATION & PHI..." at bounding box center [690, 460] width 386 height 22
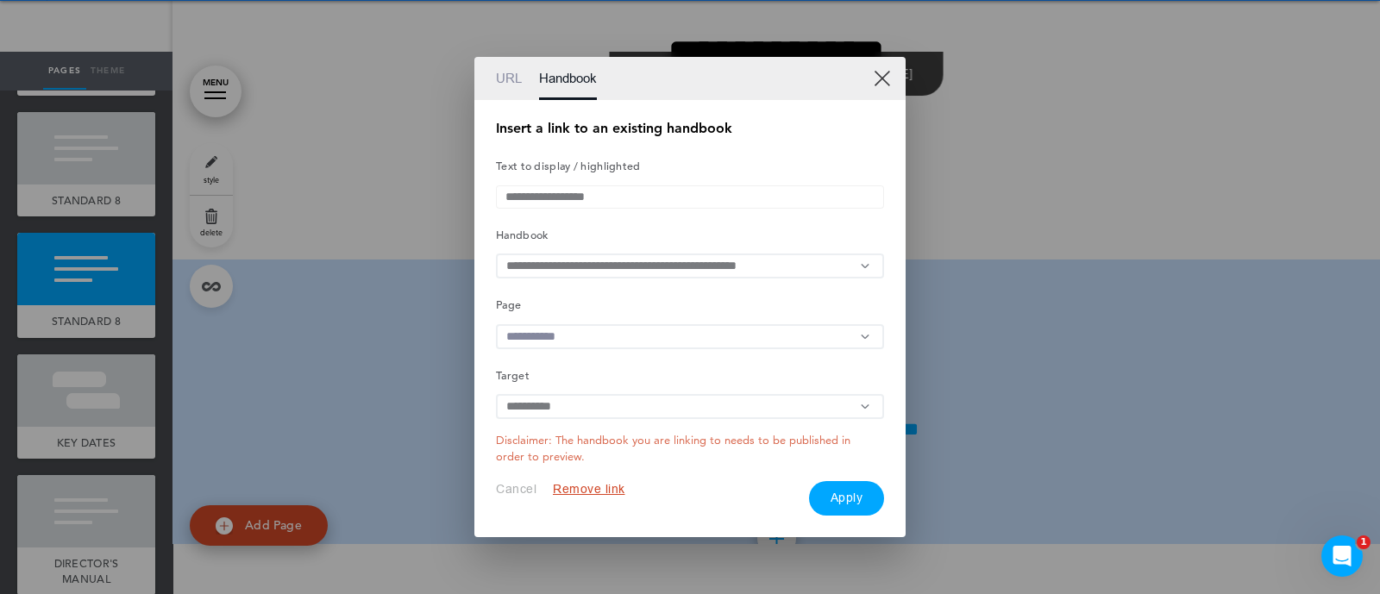
click at [571, 344] on input "text" at bounding box center [690, 336] width 388 height 25
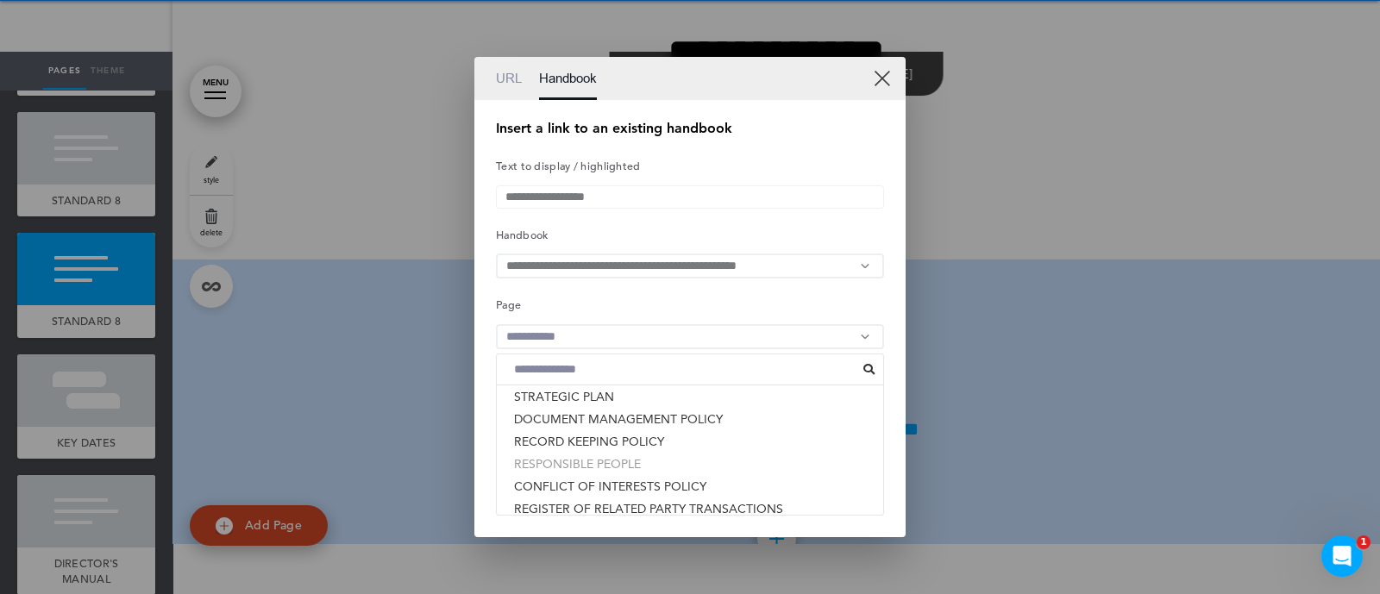
click at [550, 464] on li "RESPONSIBLE PEOPLE" at bounding box center [690, 464] width 386 height 22
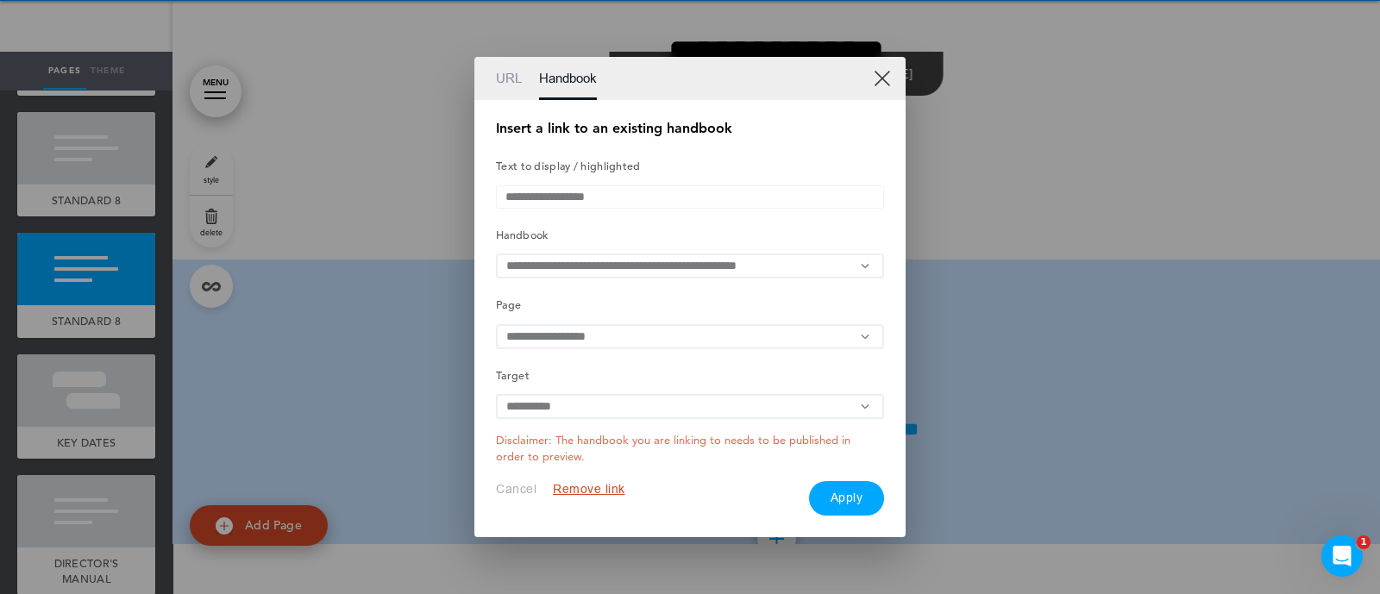
click at [835, 504] on button "Apply" at bounding box center [847, 498] width 76 height 34
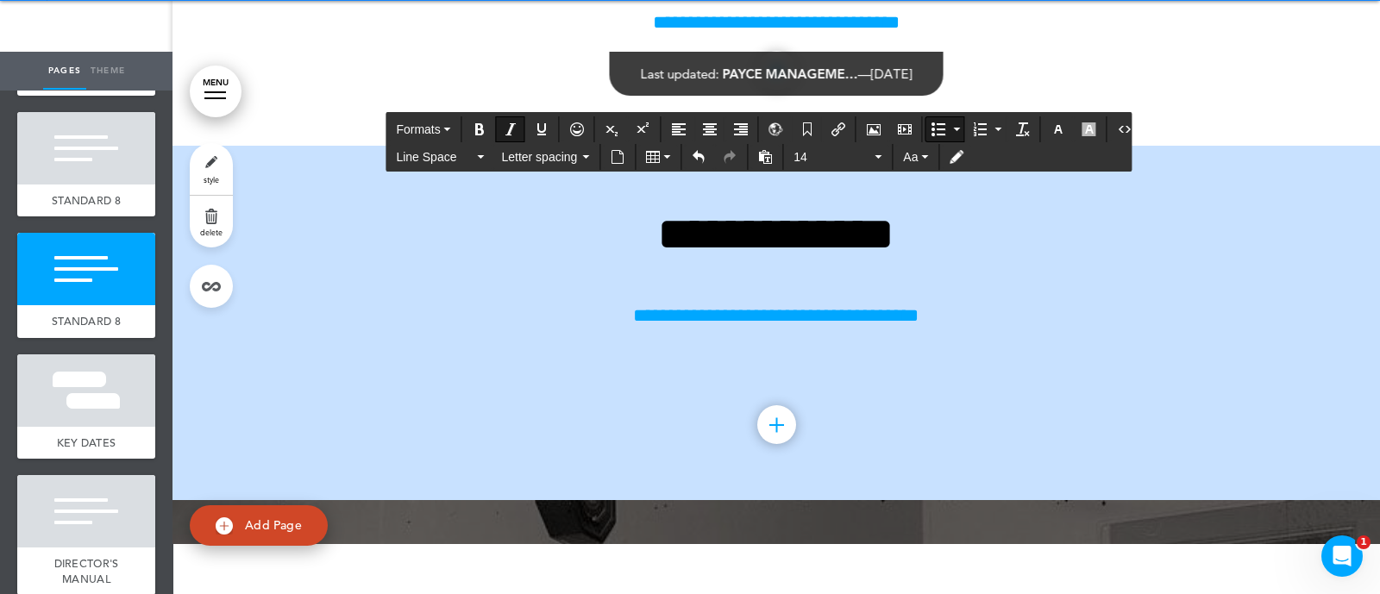
scroll to position [26901, 0]
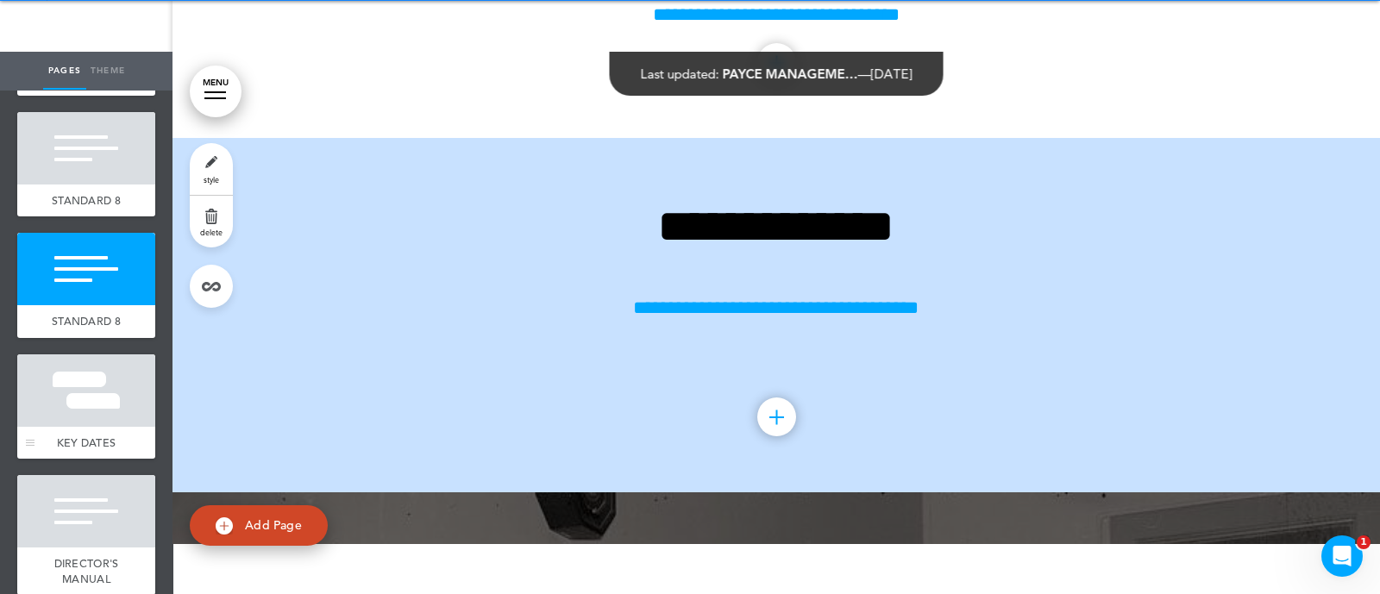
drag, startPoint x: 0, startPoint y: 411, endPoint x: 74, endPoint y: 429, distance: 76.1
click at [74, 429] on ul "add page Welcome add page Welcome add page MISSION STATEMENT add page ACNC GOVE…" at bounding box center [86, 342] width 172 height 504
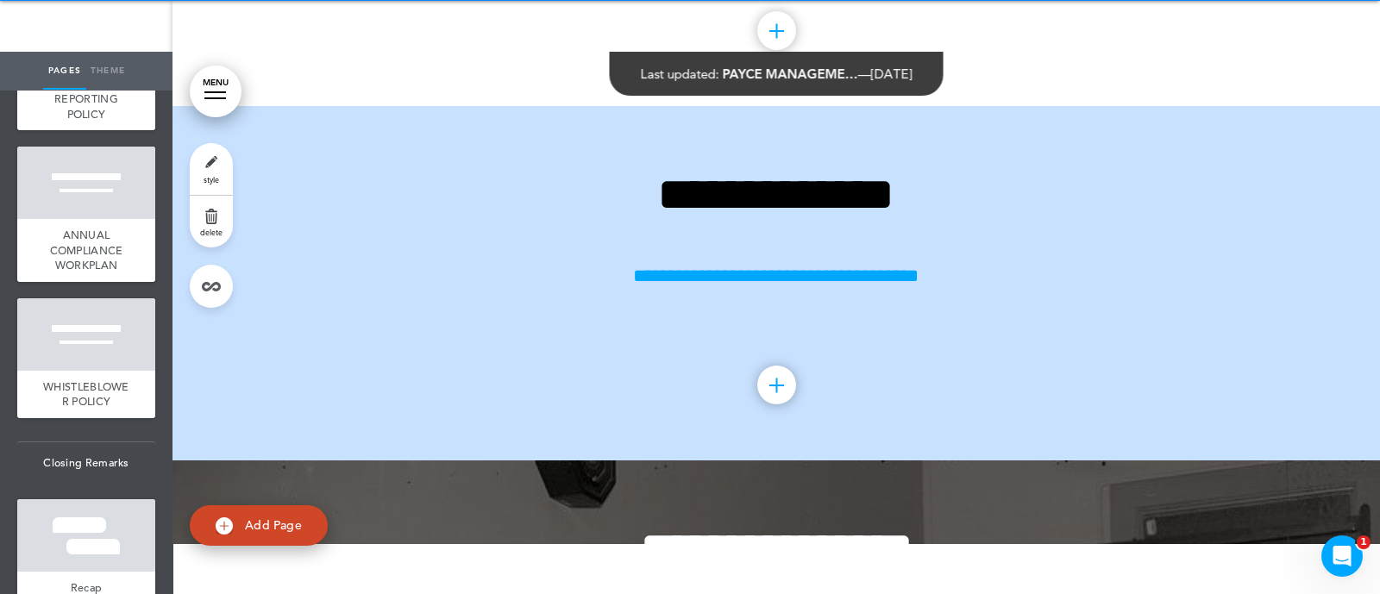
scroll to position [26932, 0]
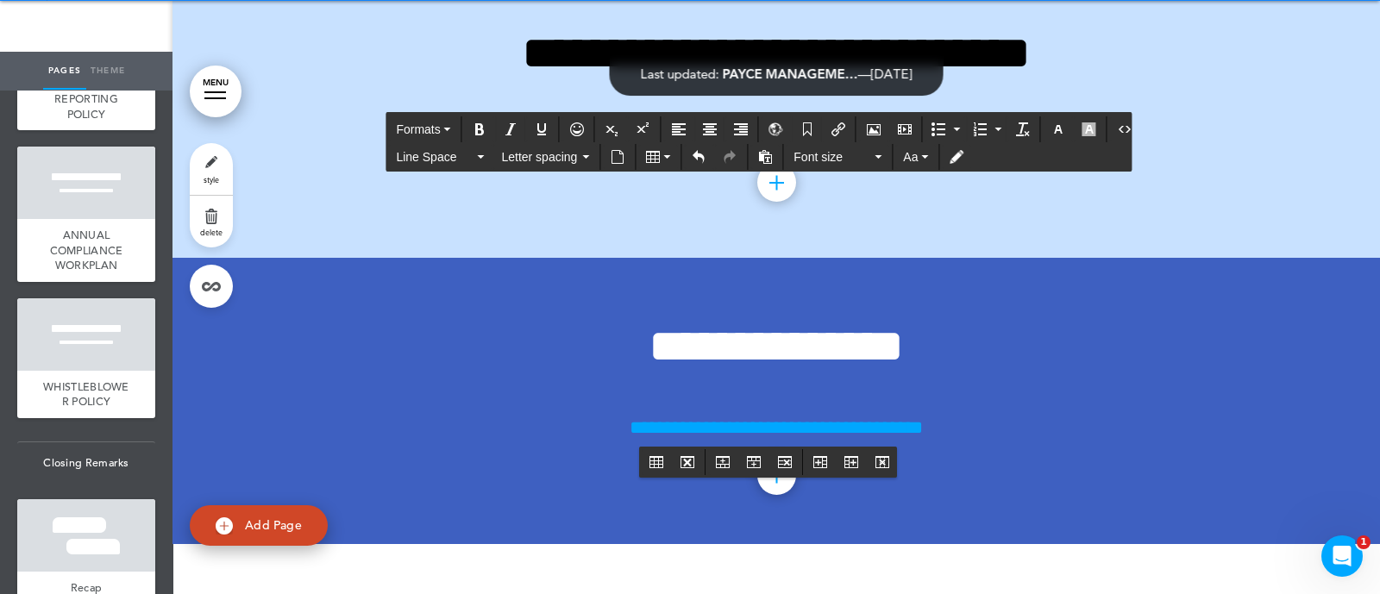
scroll to position [28017, 0]
